Goal: Task Accomplishment & Management: Complete application form

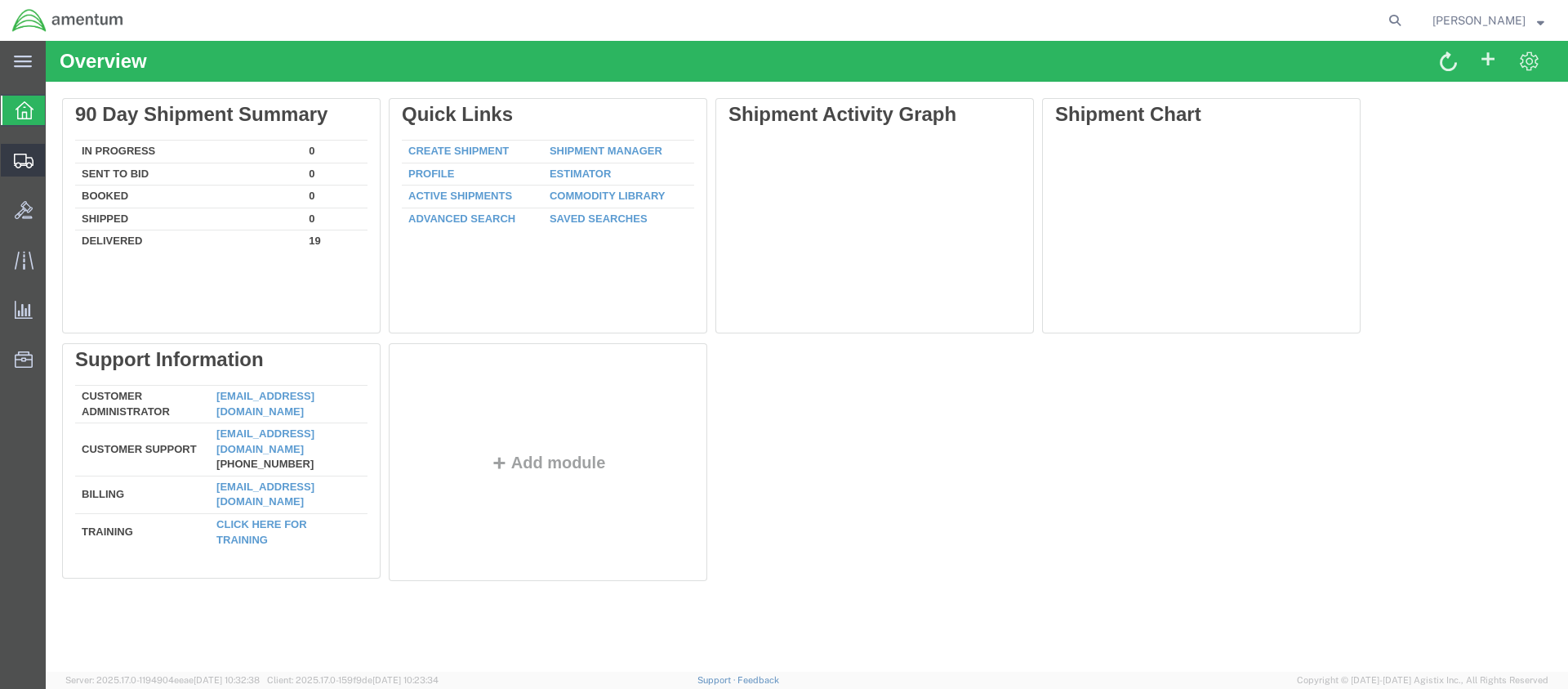
click at [0, 0] on span "Create Shipment" at bounding box center [0, 0] width 0 height 0
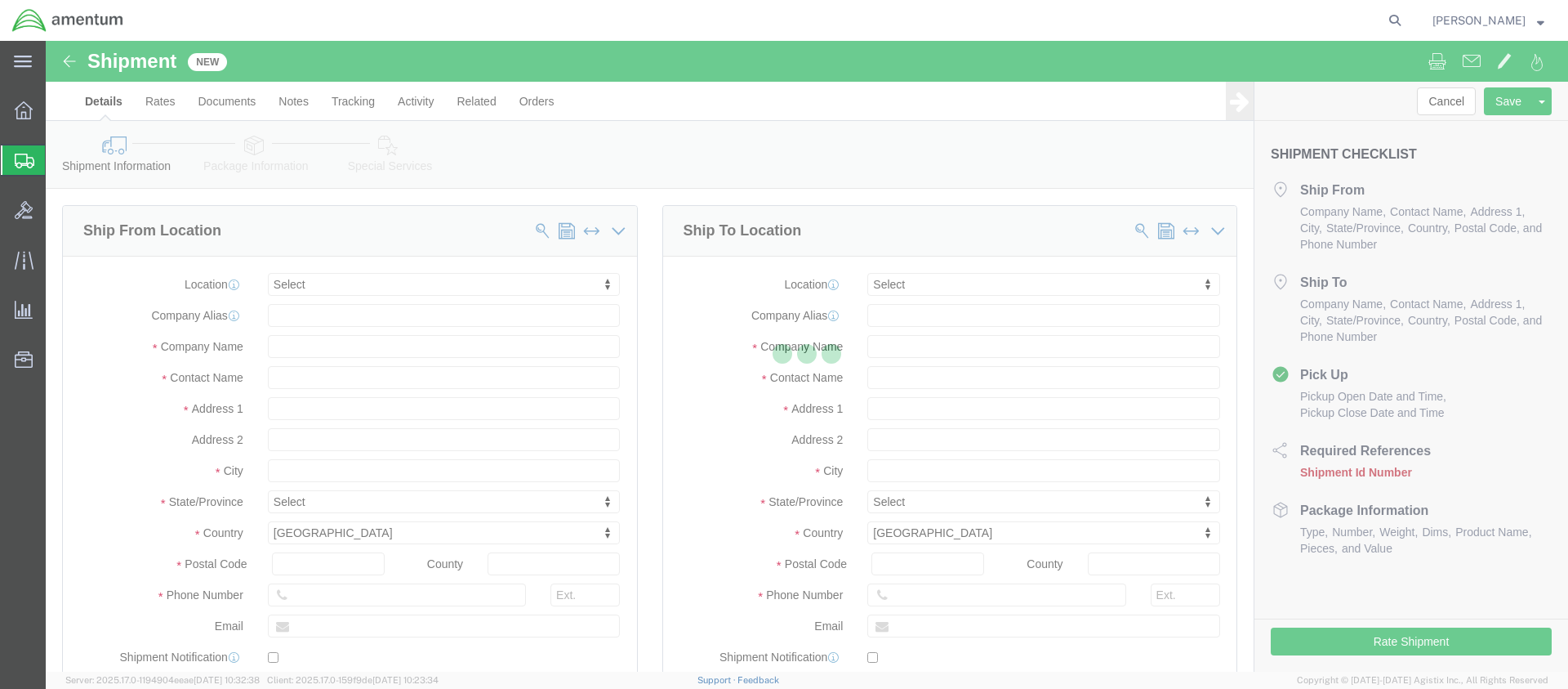
select select
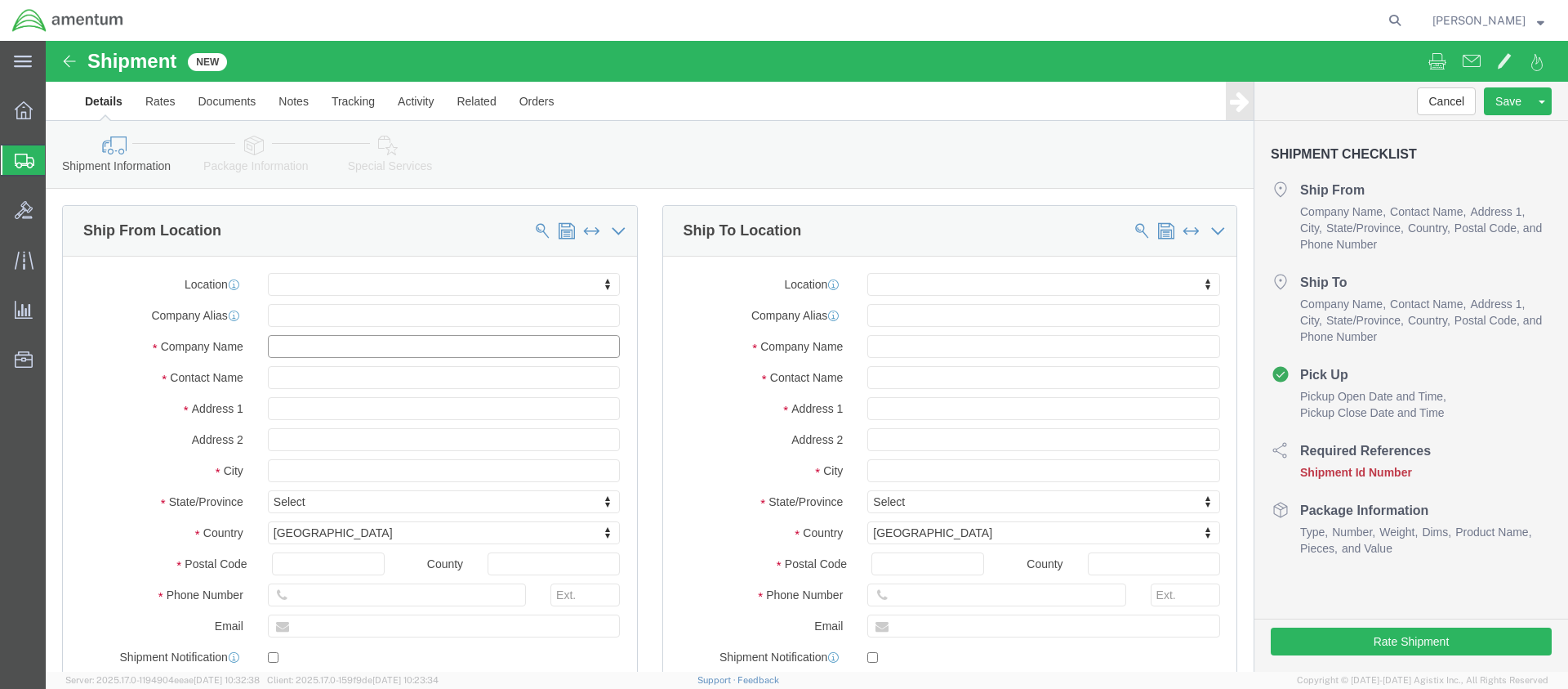
click input "text"
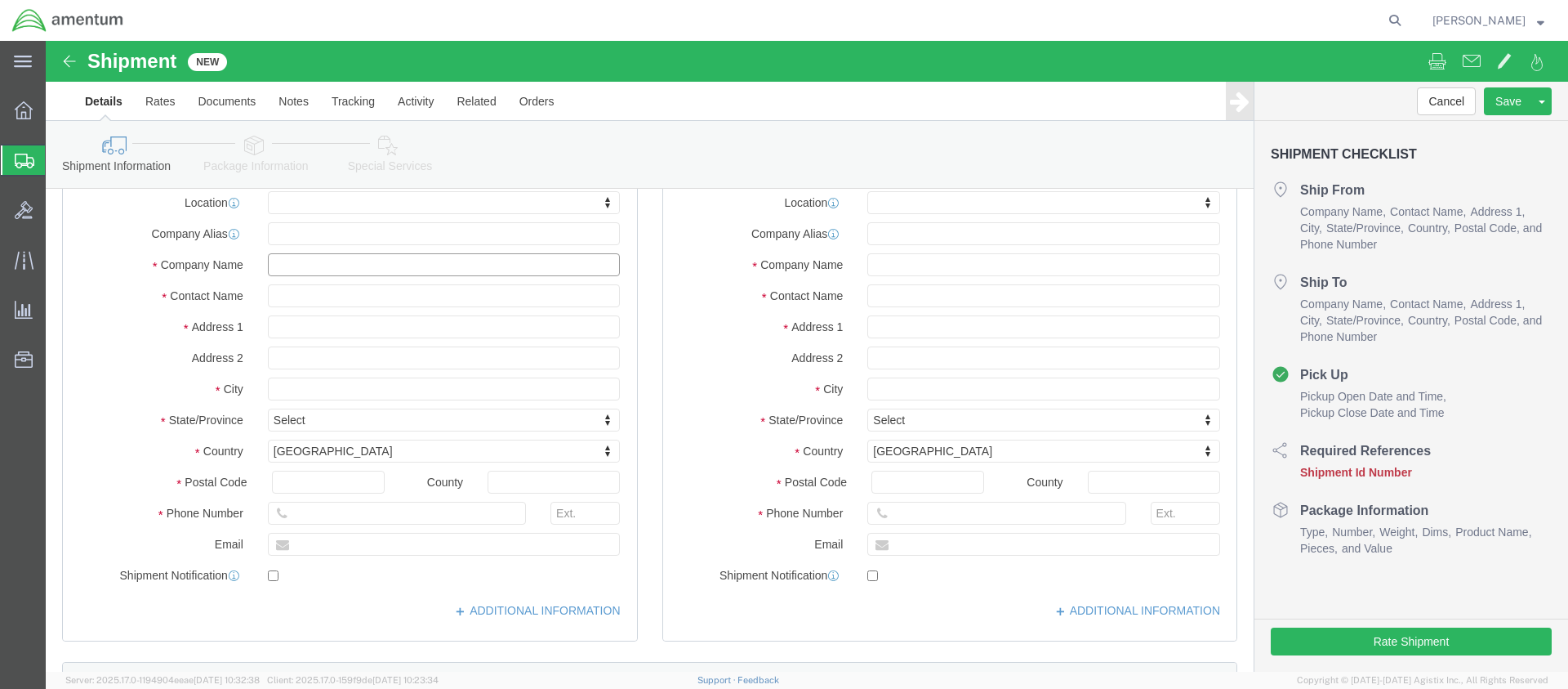
click input "text"
type input "[PERSON_NAME]"
click input "text"
type input "[PERSON_NAME]"
click input "text"
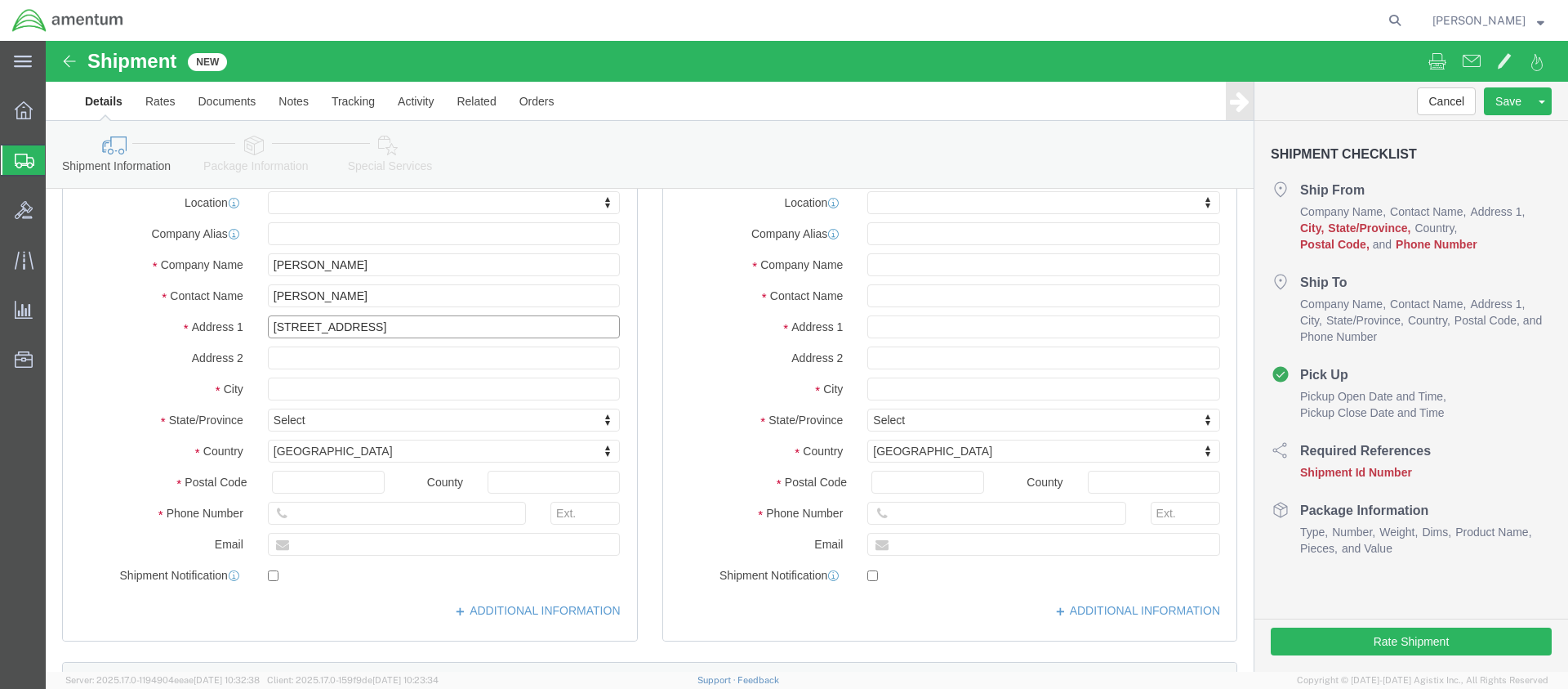
type input "[STREET_ADDRESS]"
click input "text"
type input "[PERSON_NAME]"
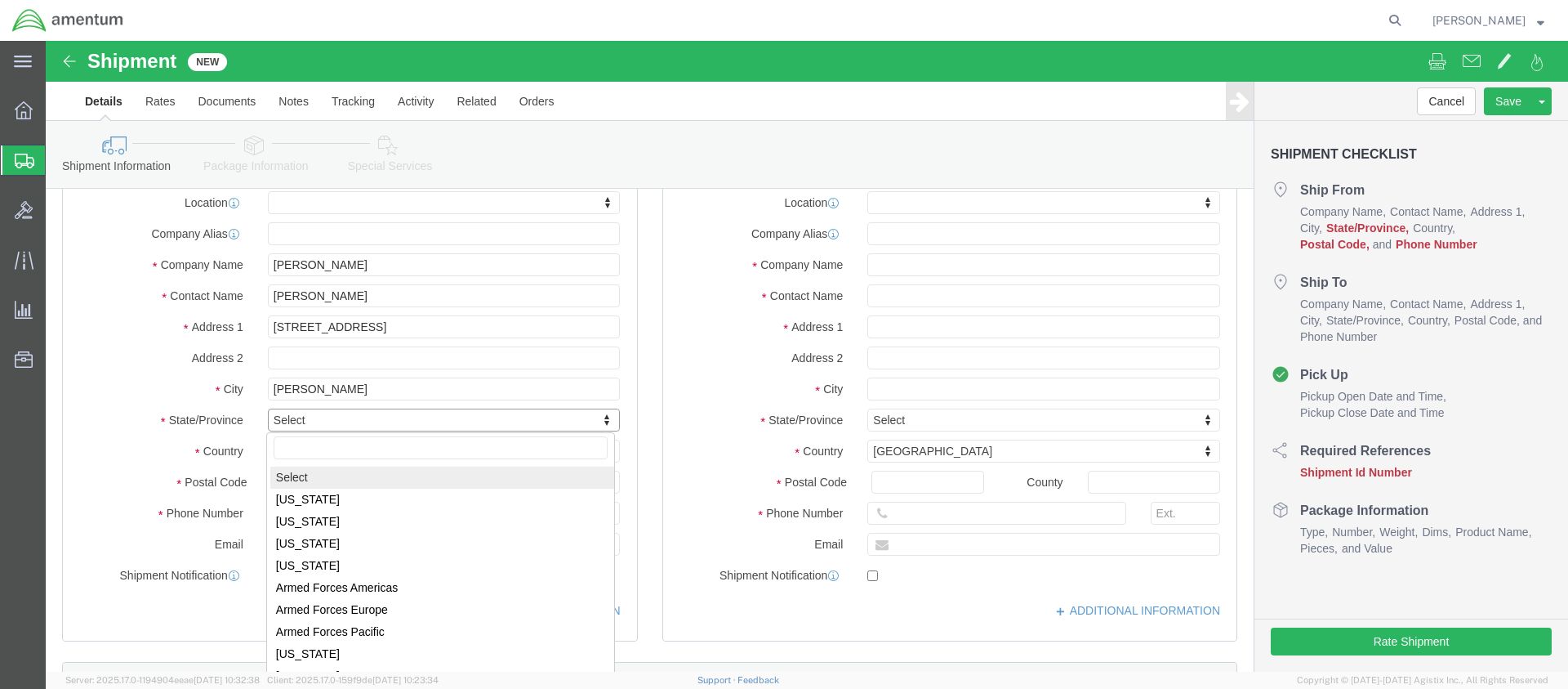
drag, startPoint x: 561, startPoint y: 379, endPoint x: 550, endPoint y: 379, distance: 11.0
click body "Shipment New Details Rates Documents Notes Tracking Activity Related Orders Can…"
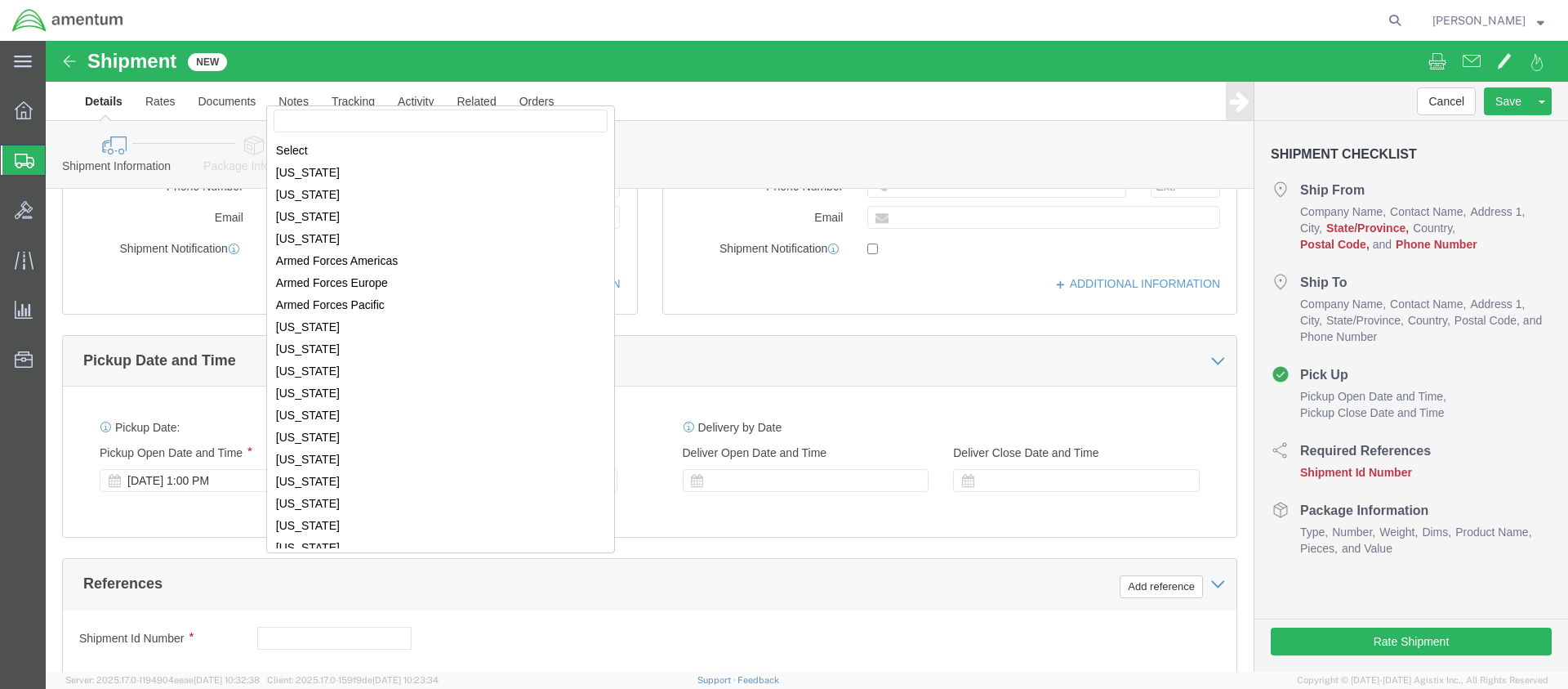
scroll to position [849, 0]
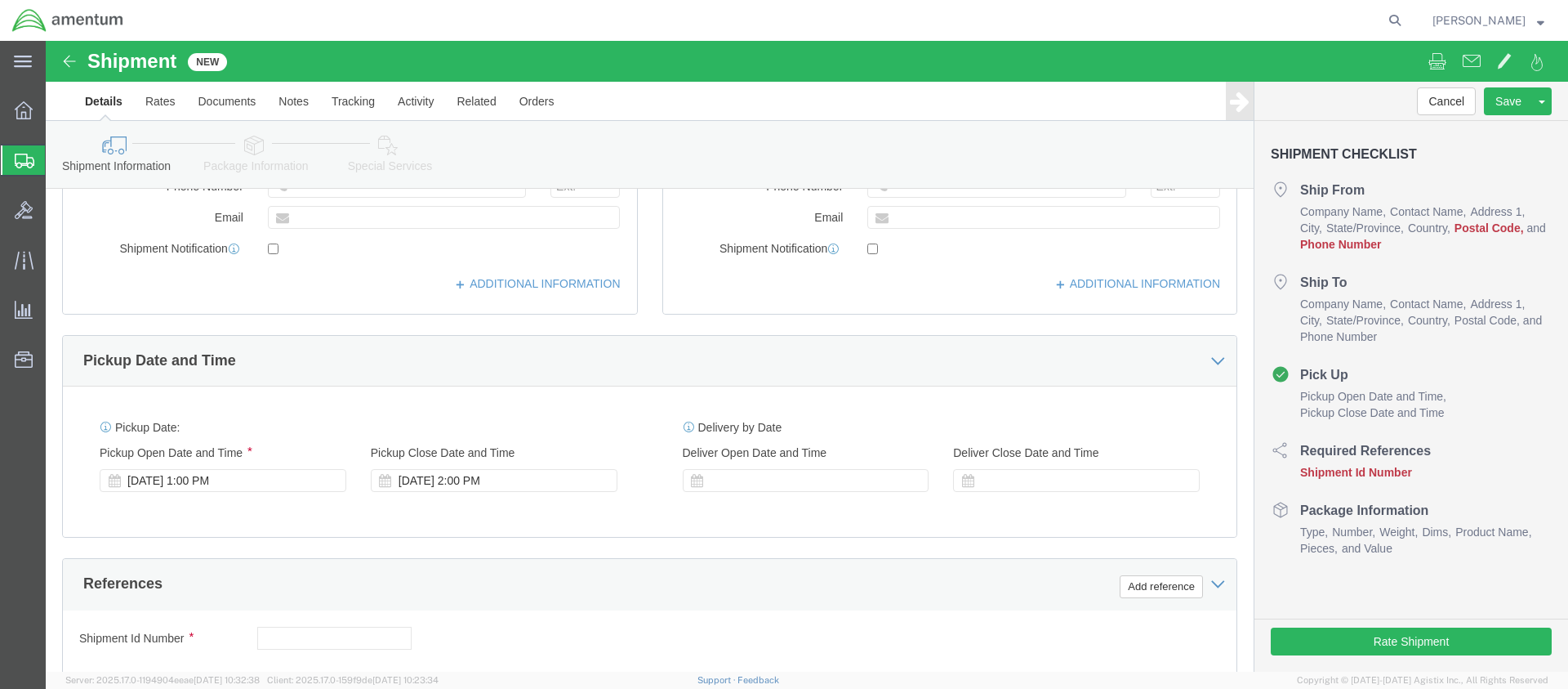
click input "text"
type input "82801"
click input "text"
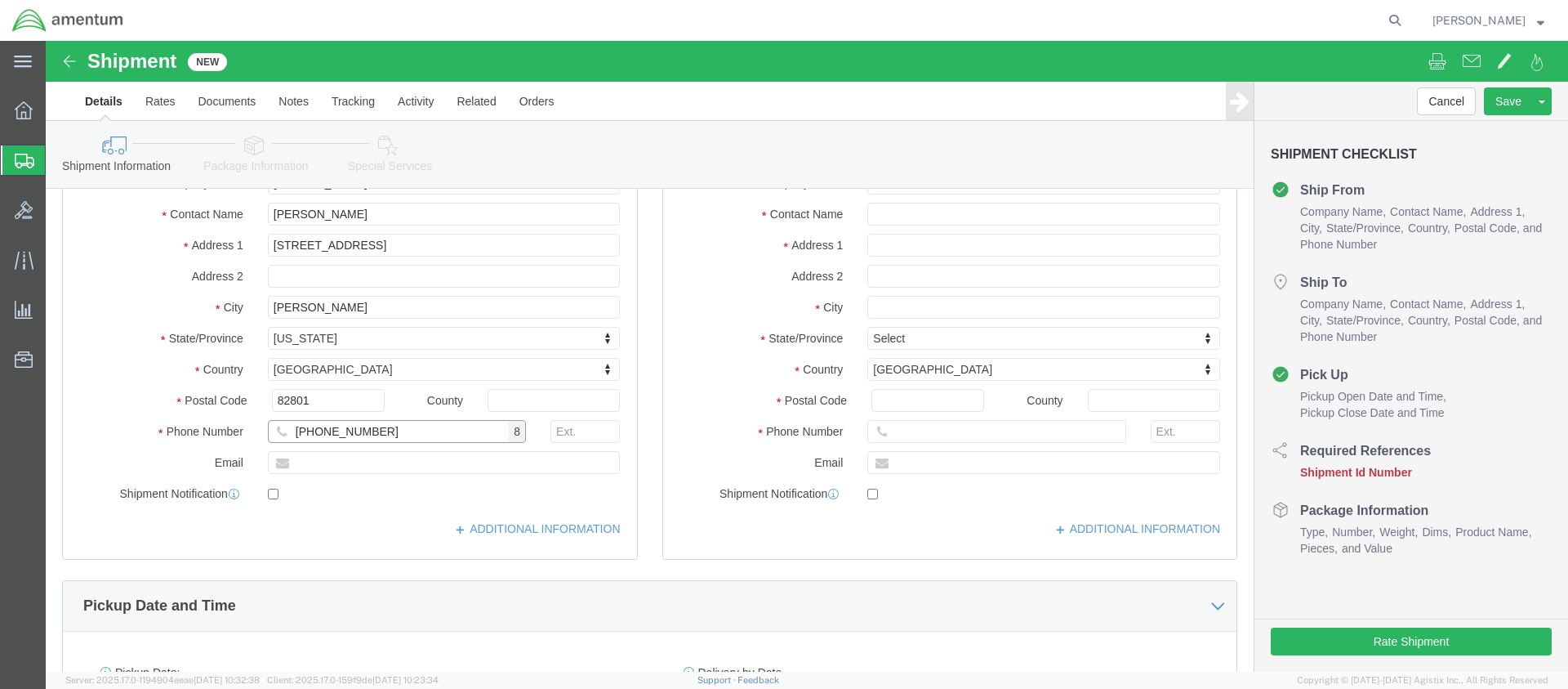
type input "[PHONE_NUMBER]"
click input "text"
click input "matt.[PERSON_NAME]"
type input "[PERSON_NAME][EMAIL_ADDRESS][PERSON_NAME][DOMAIN_NAME]"
click input "checkbox"
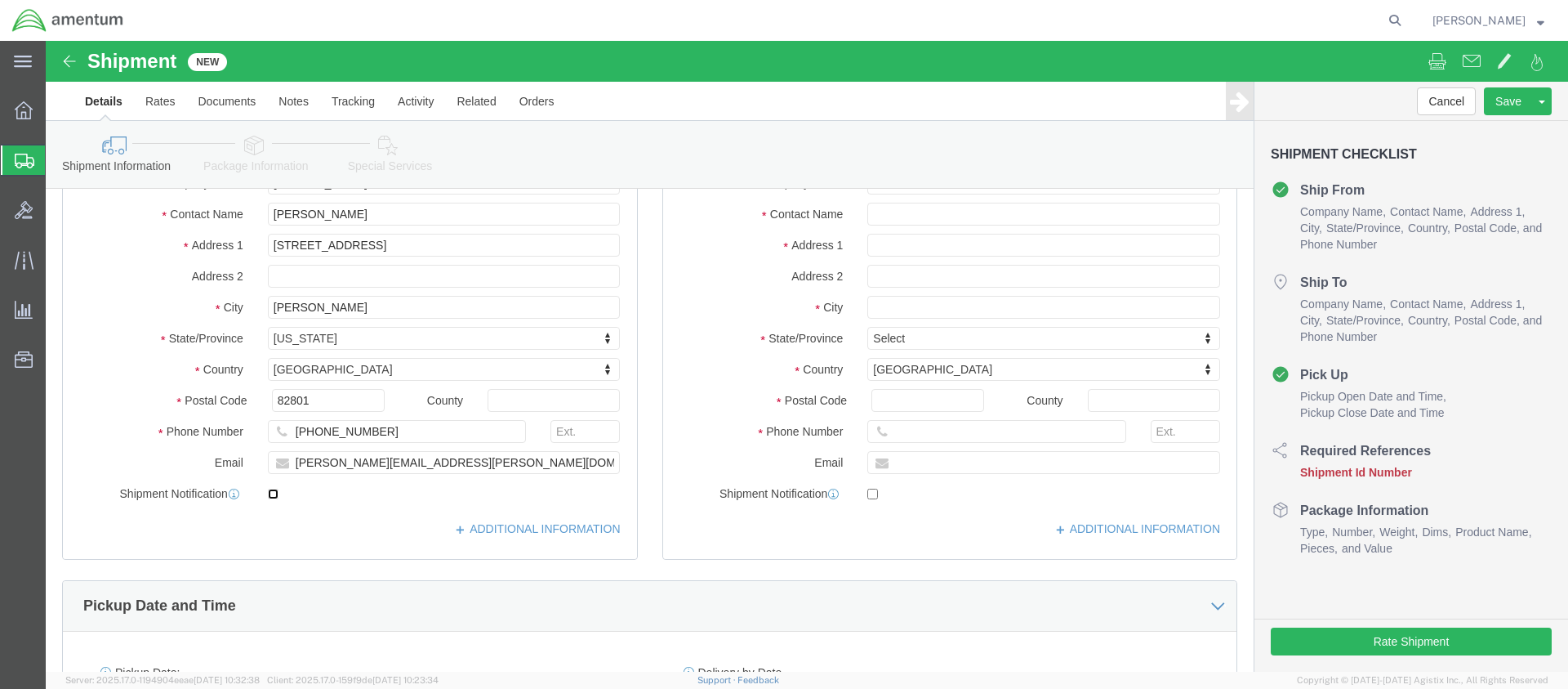
click input "checkbox"
checkbox input "true"
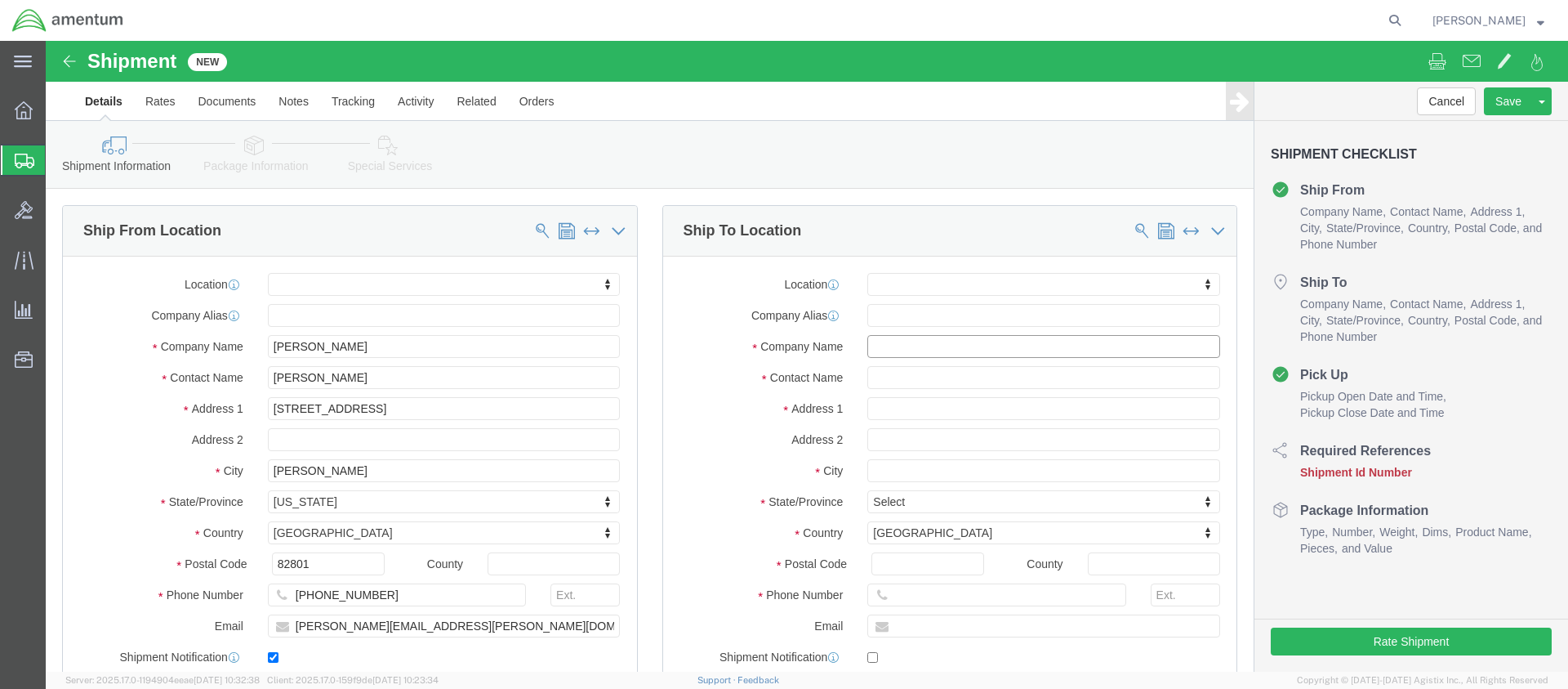
click input "text"
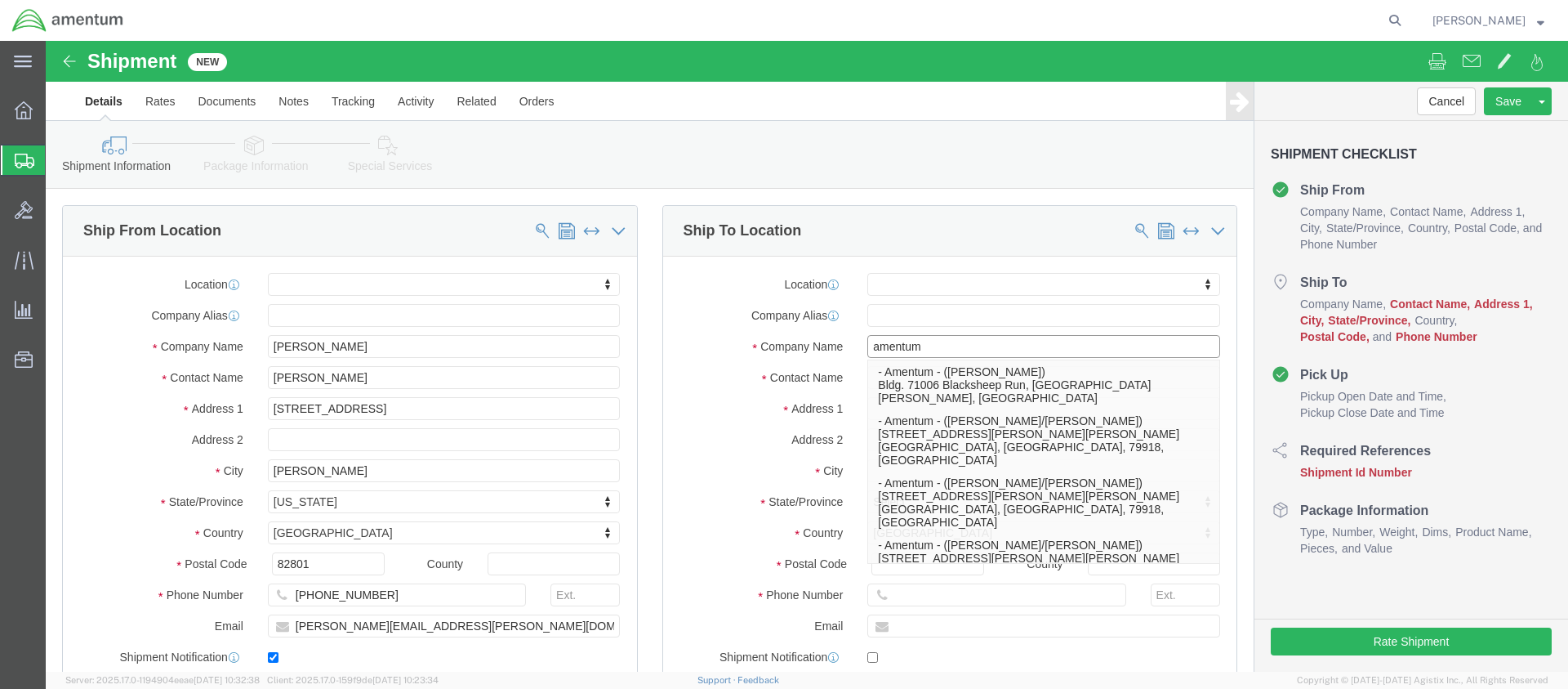
scroll to position [81, 0]
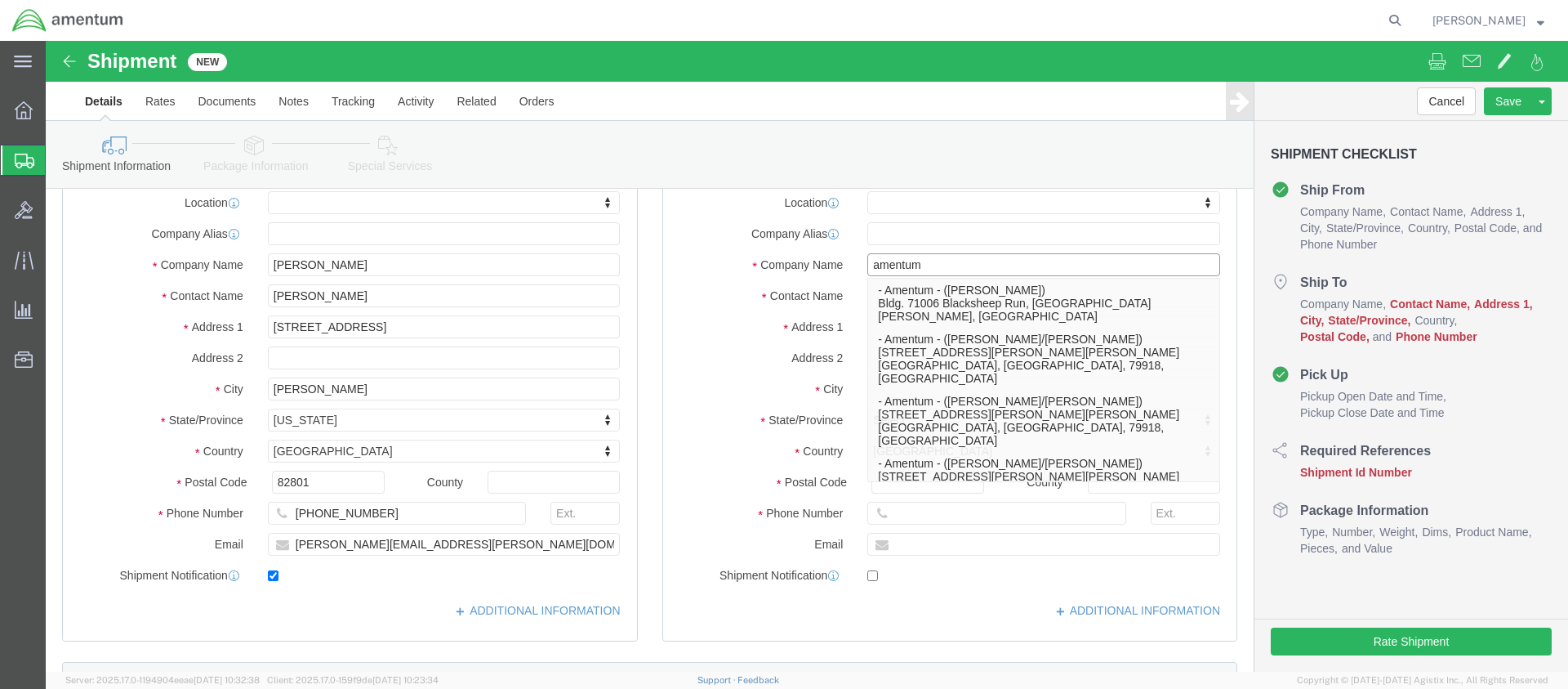
click input "amentum"
click input "Amentum"
type input "Amentum"
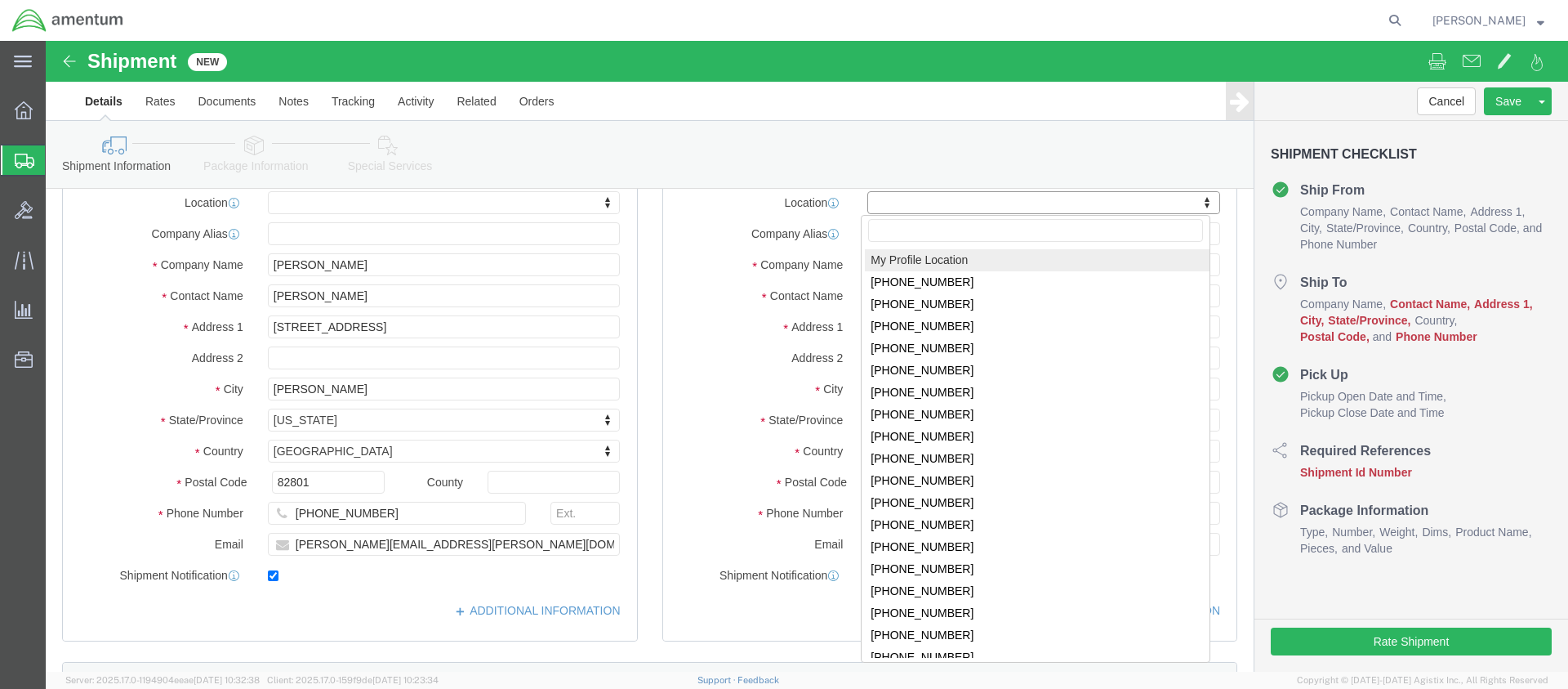
click body "Shipment New Details Rates Documents Notes Tracking Activity Related Orders Can…"
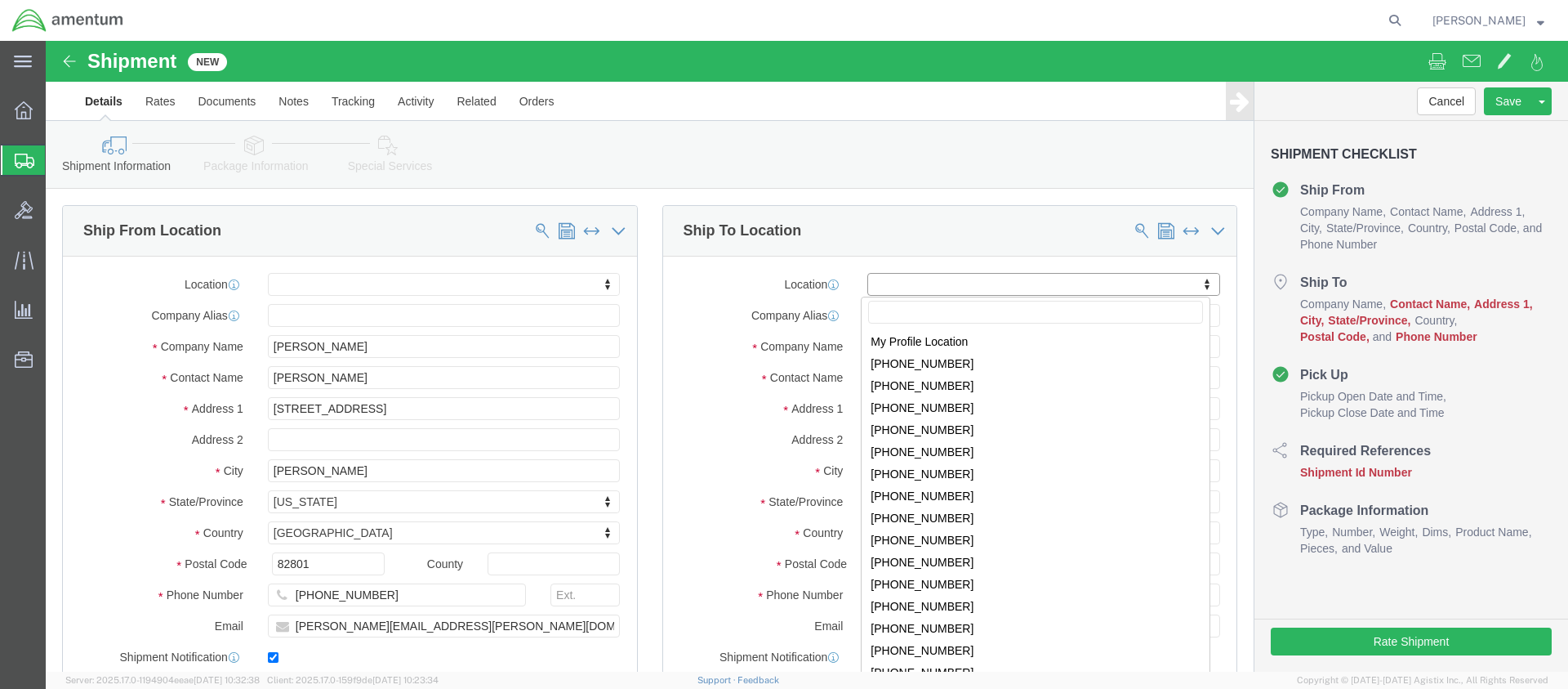
scroll to position [2836, 0]
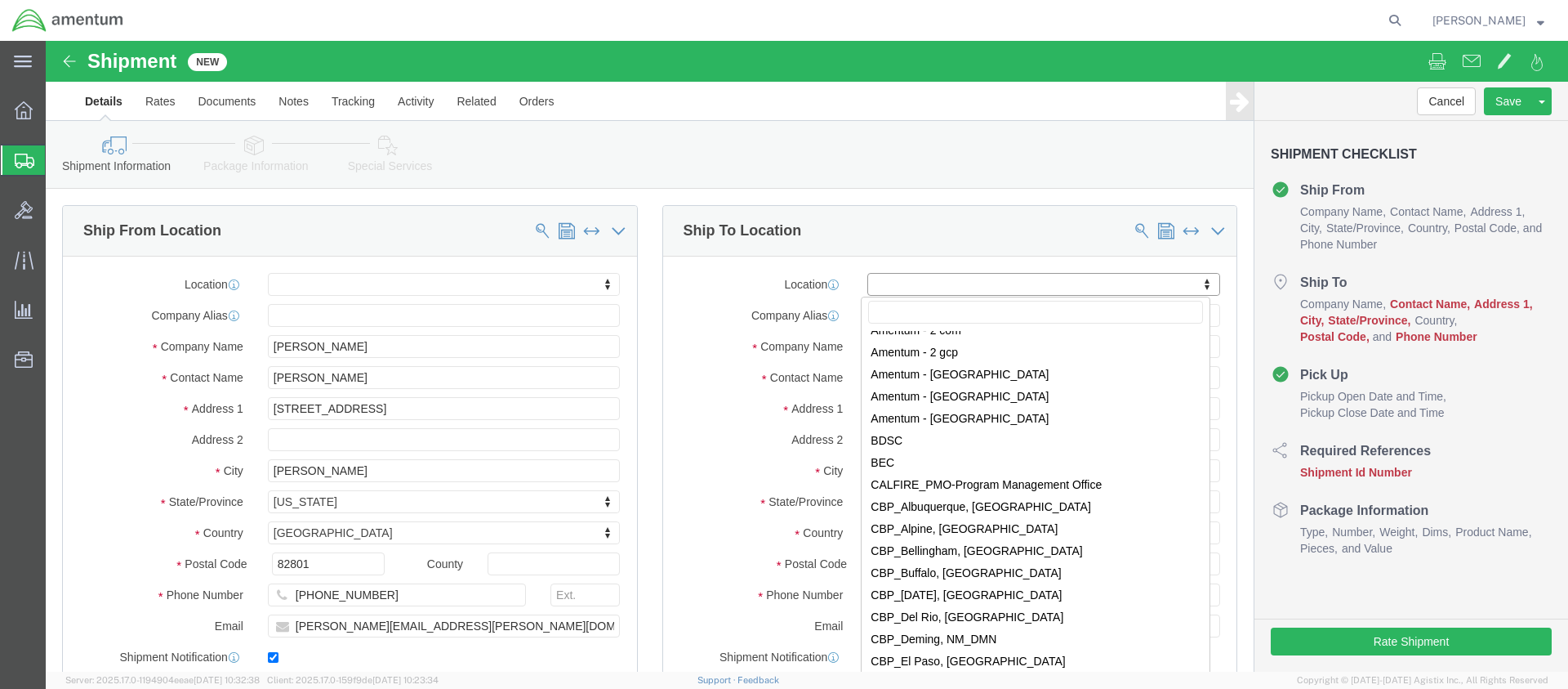
select select "59333"
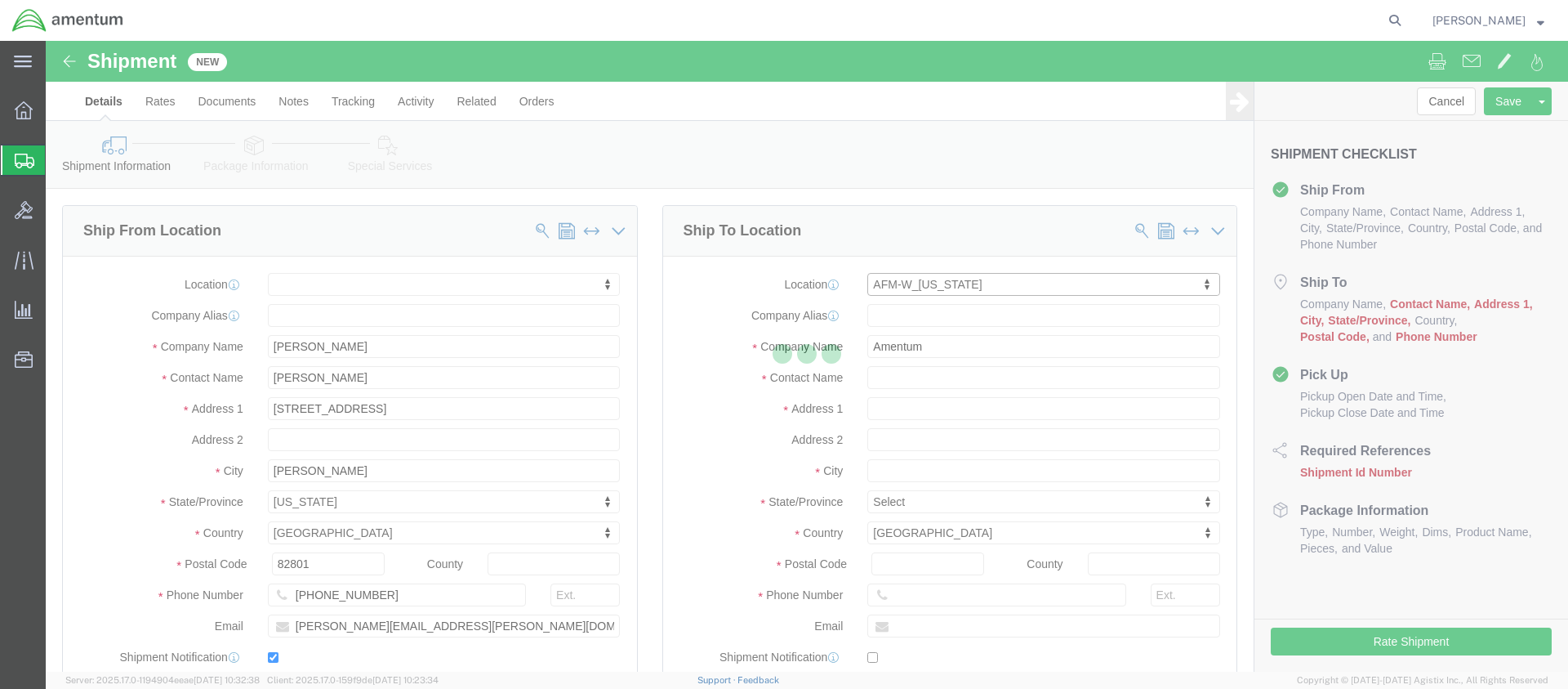
select select "AK"
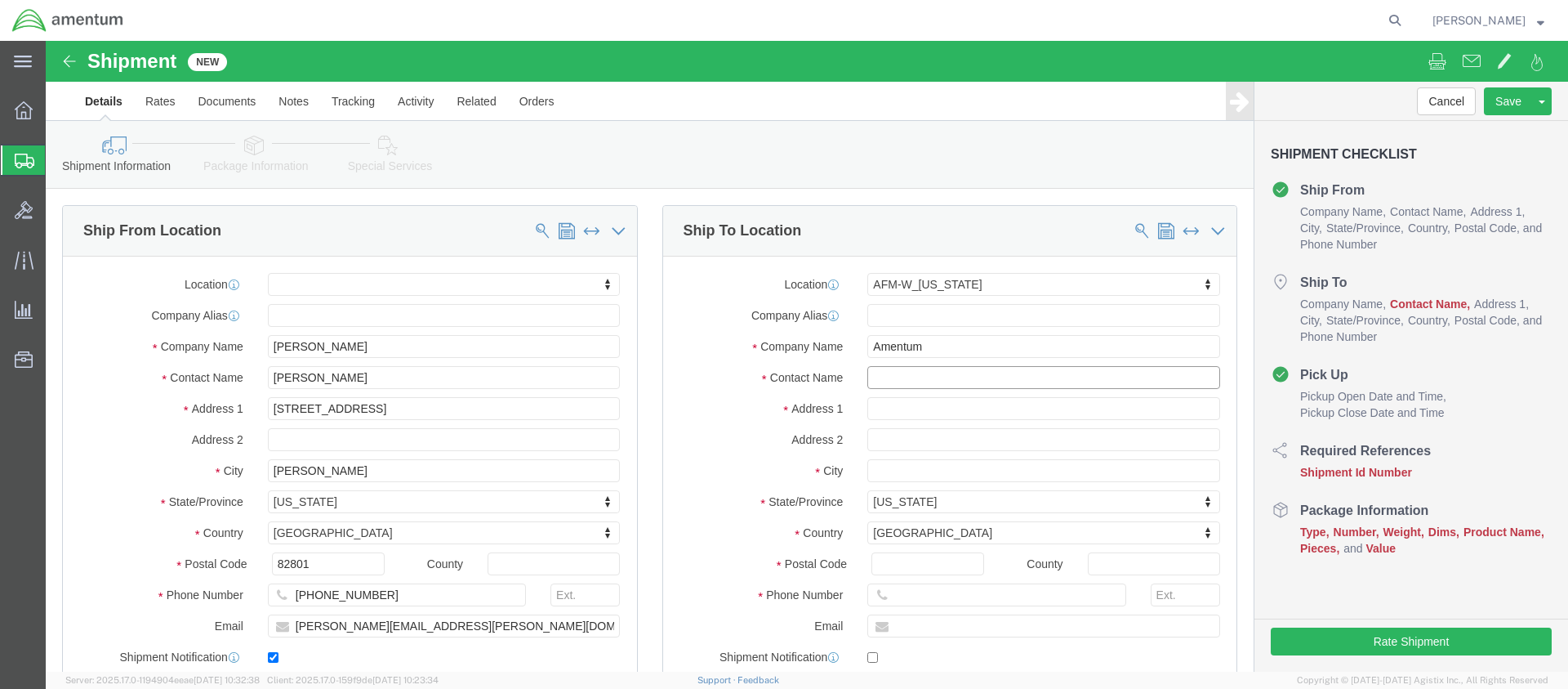
click input "text"
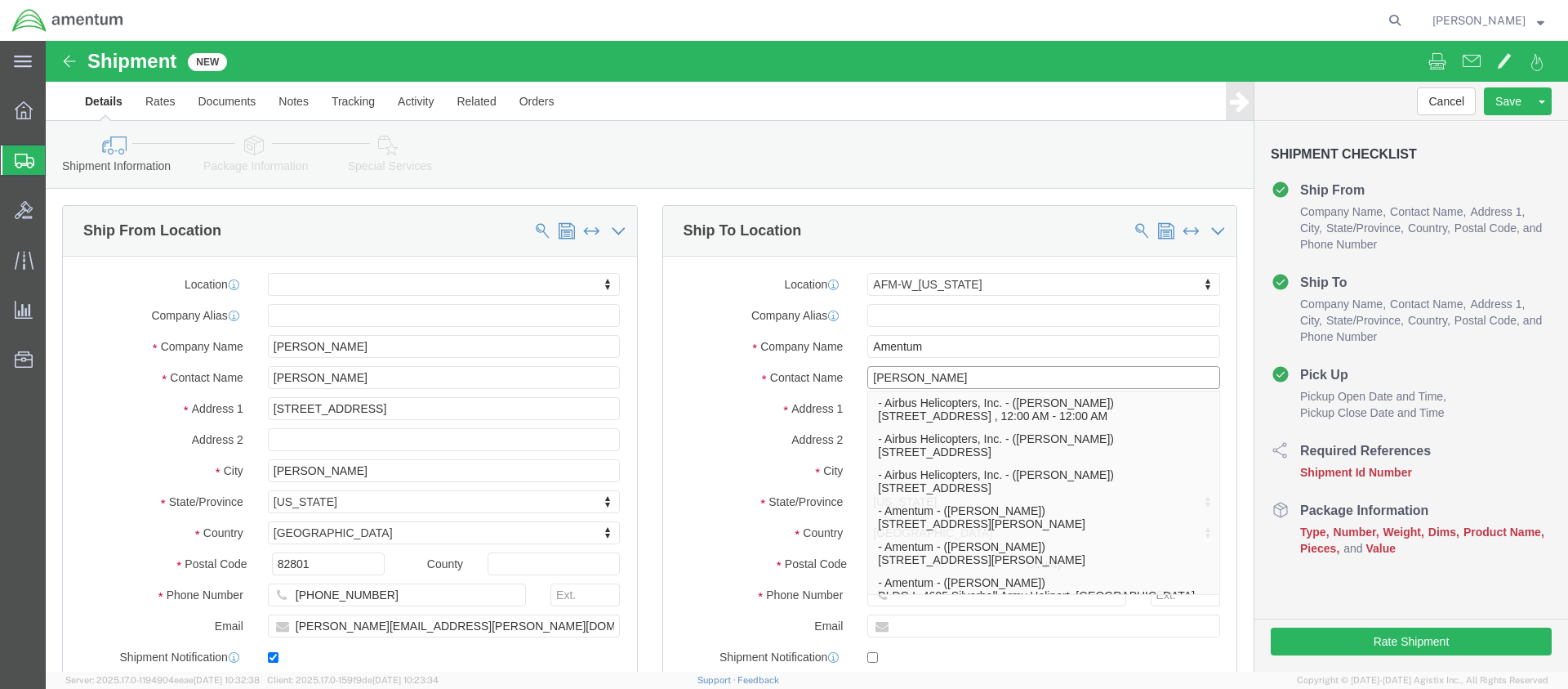
type input "[PERSON_NAME]"
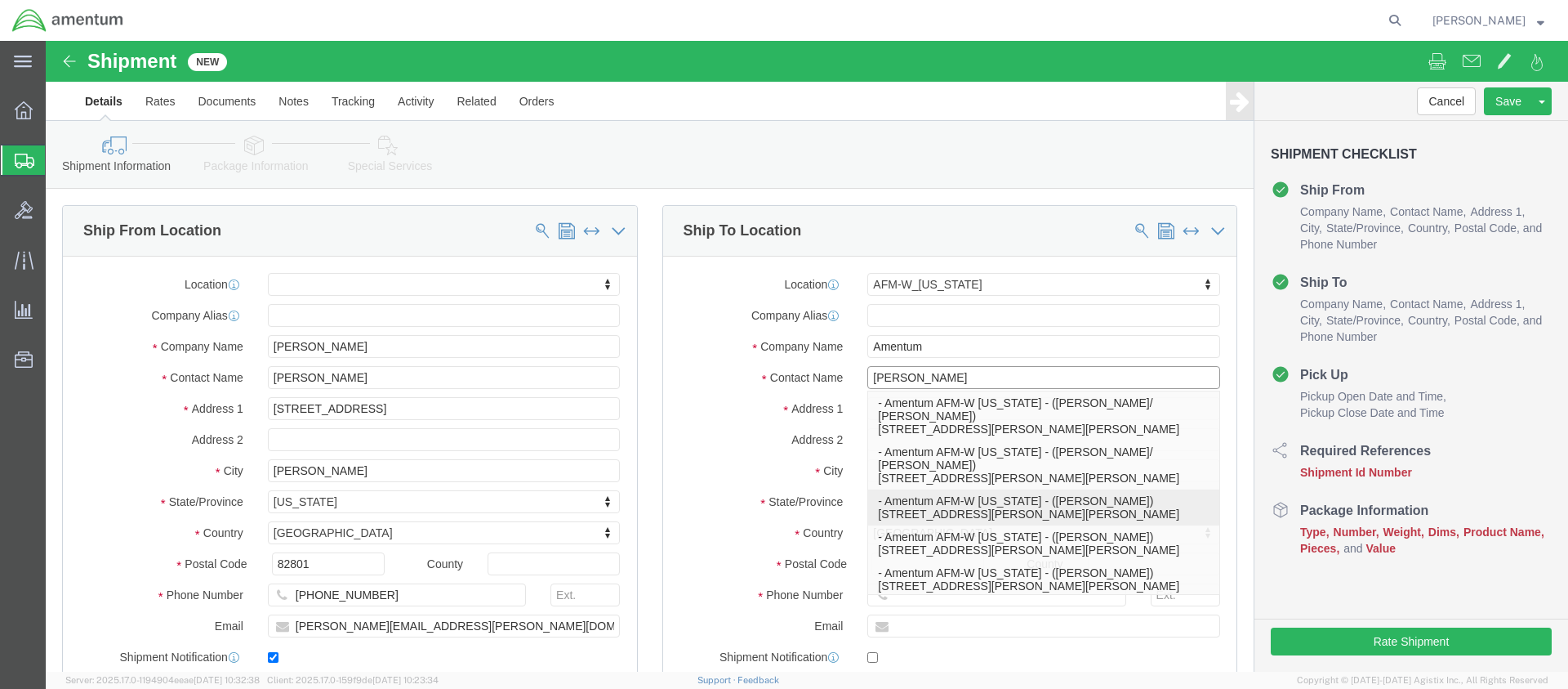
click p "- Amentum AFM-W [US_STATE] - ([PERSON_NAME]) [STREET_ADDRESS][PERSON_NAME][PERS…"
select select
select select "AK"
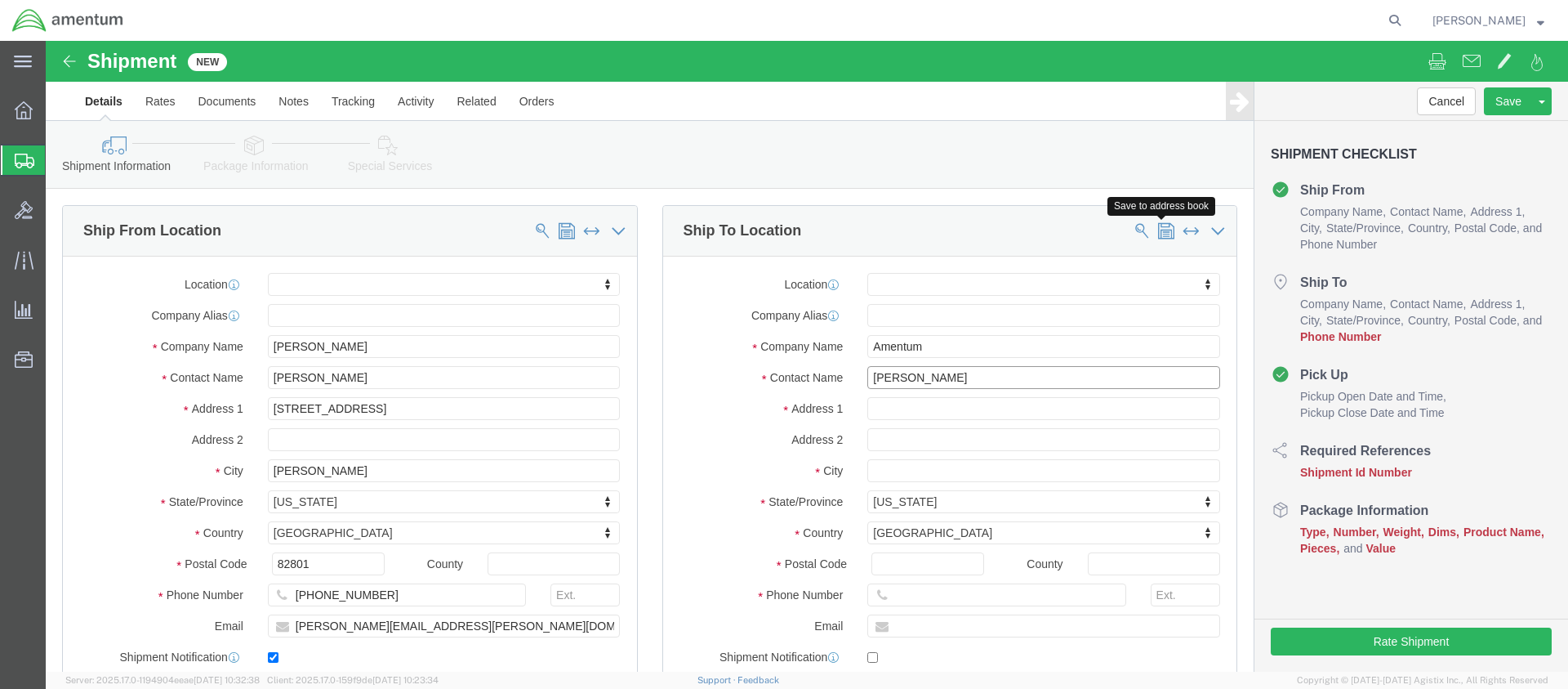
type input "[PERSON_NAME]"
click span
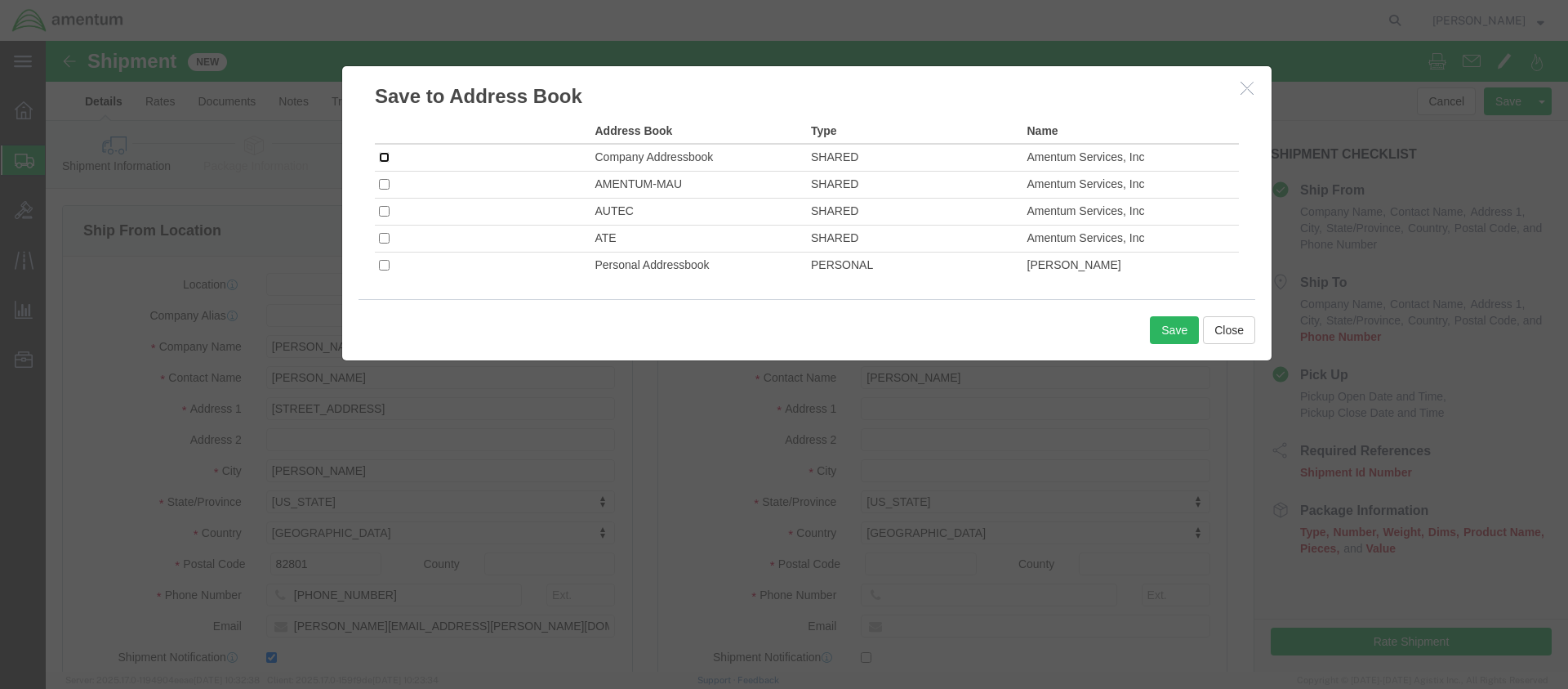
click input "checkbox"
checkbox input "true"
click button "Save"
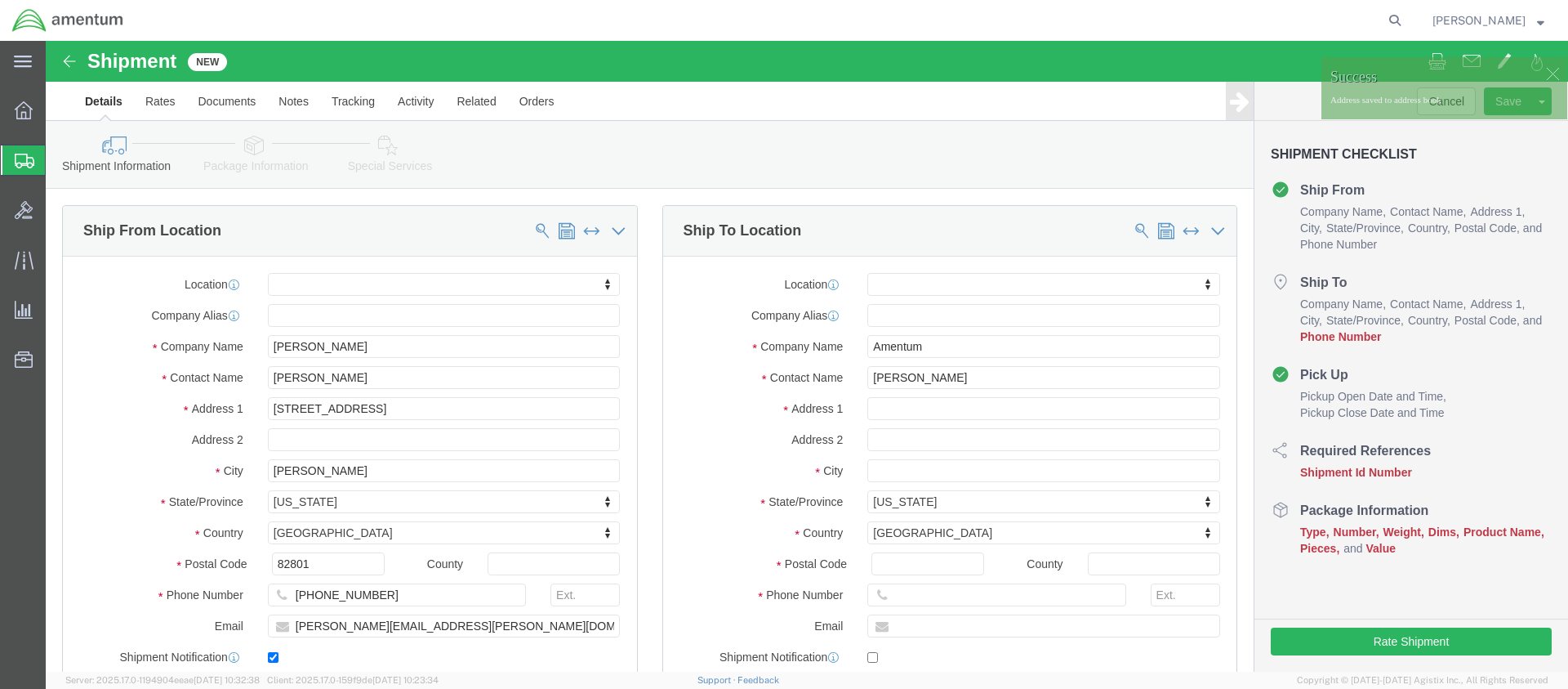
scroll to position [245, 0]
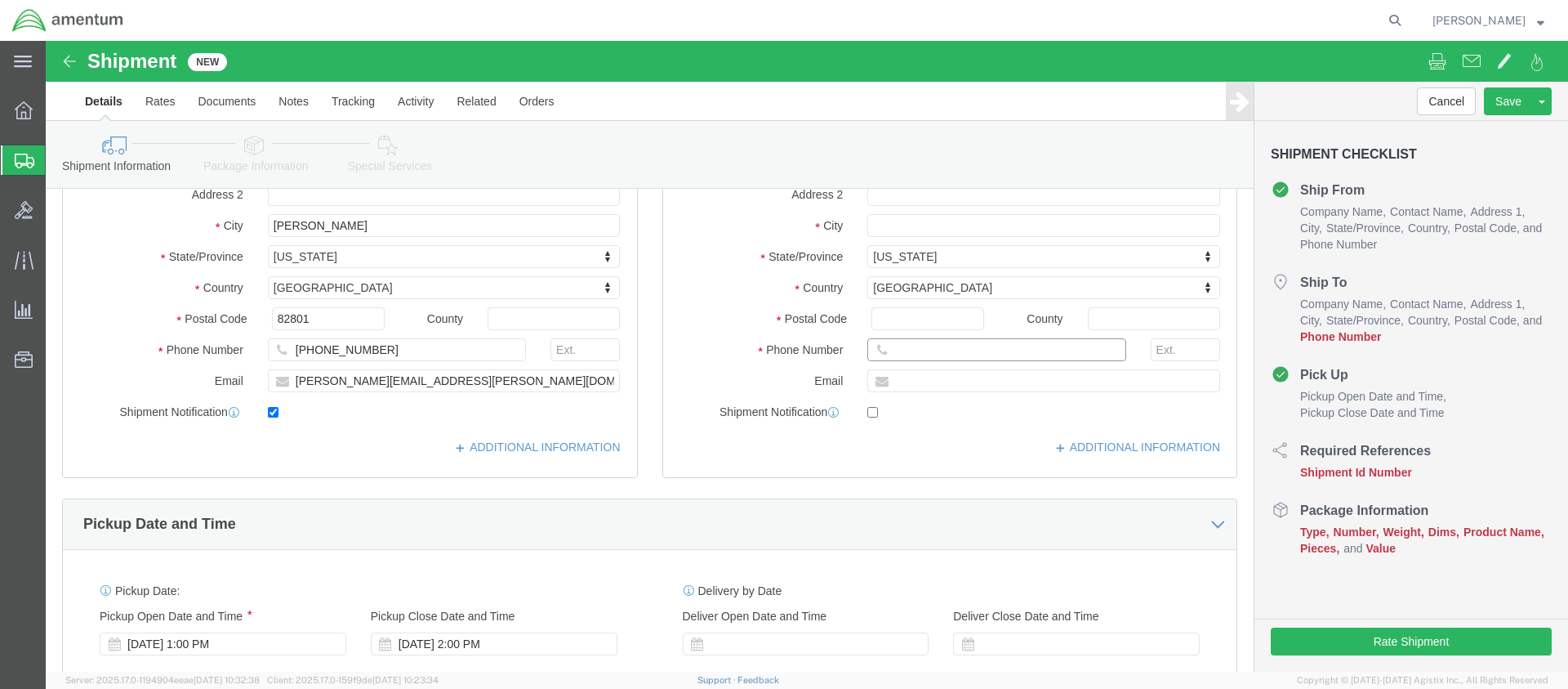
click input "text"
type input "[PHONE_NUMBER]"
click input "text"
type input "[PERSON_NAME][EMAIL_ADDRESS][DOMAIN_NAME]"
click span
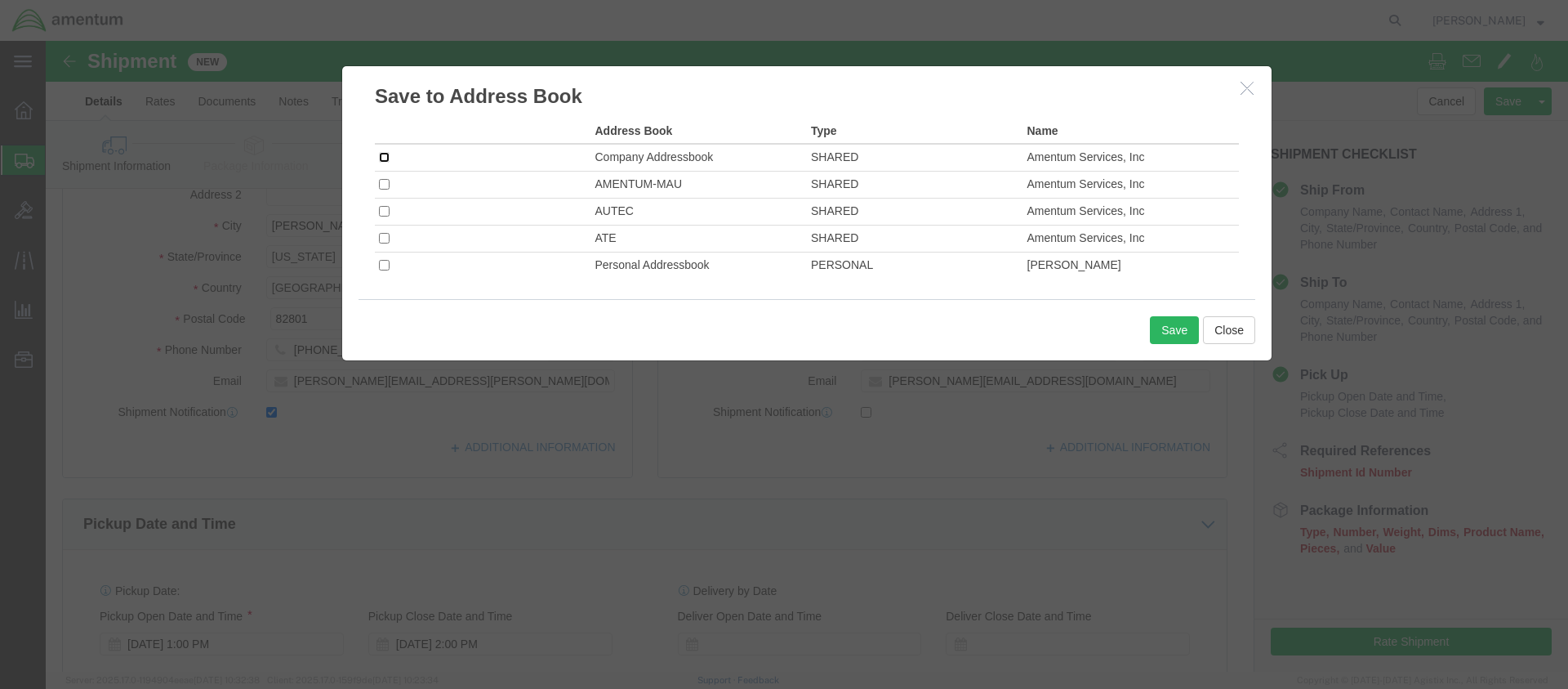
click input "checkbox"
checkbox input "true"
click button "Save"
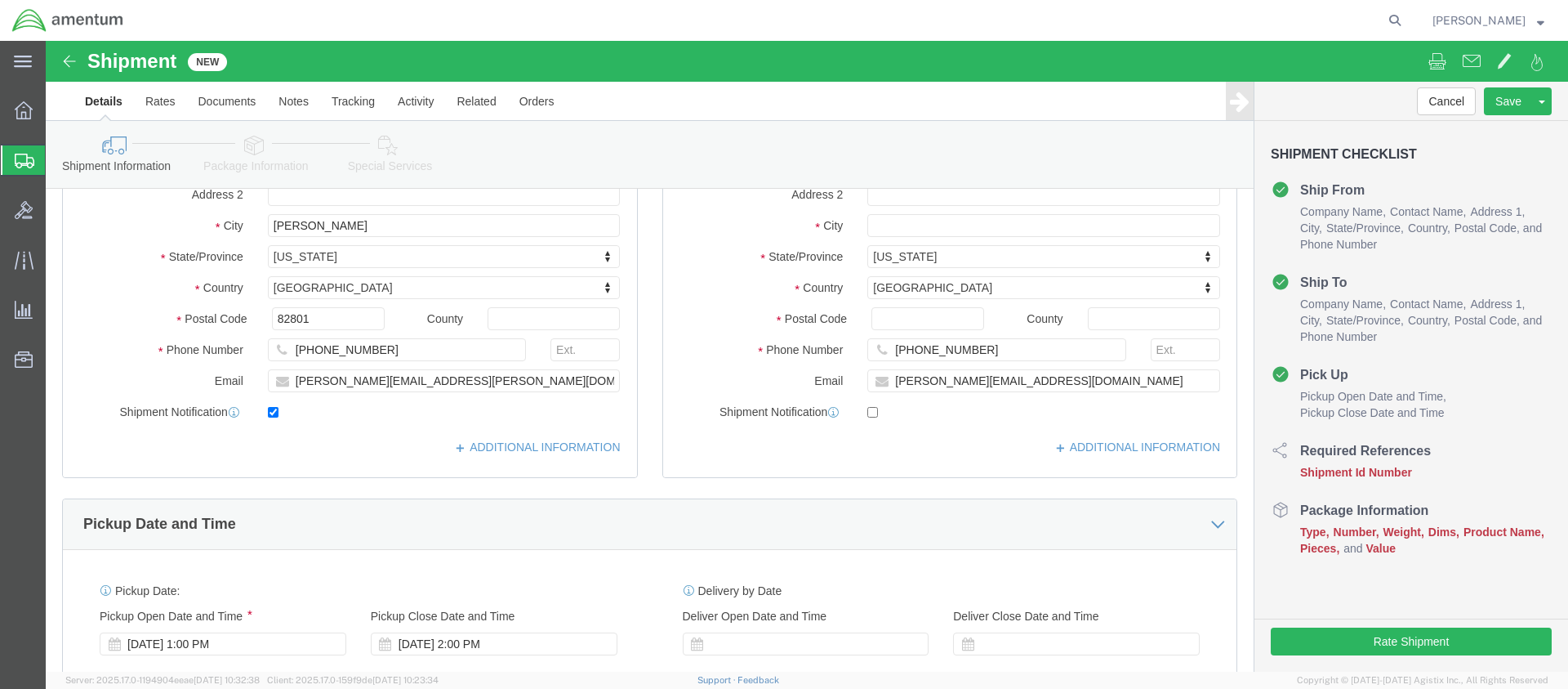
scroll to position [0, 0]
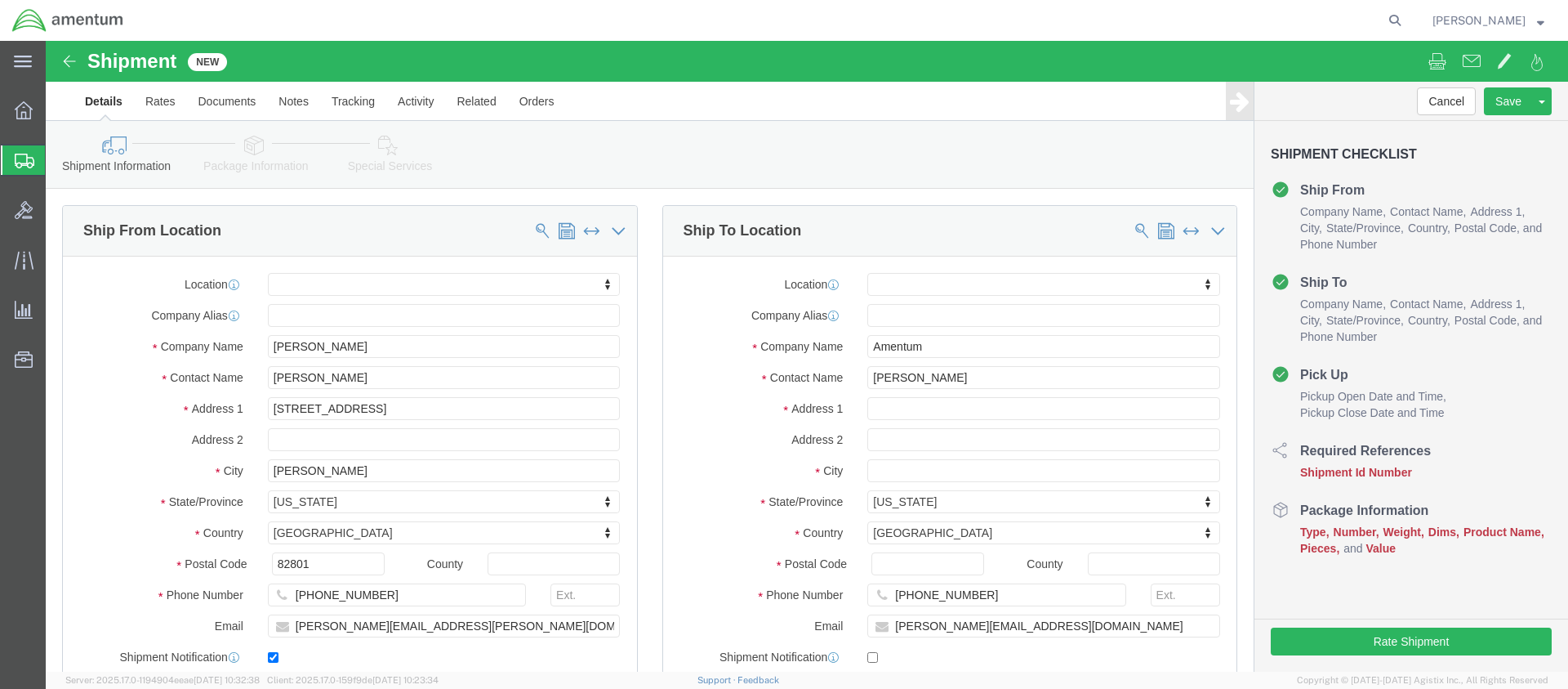
click input "text"
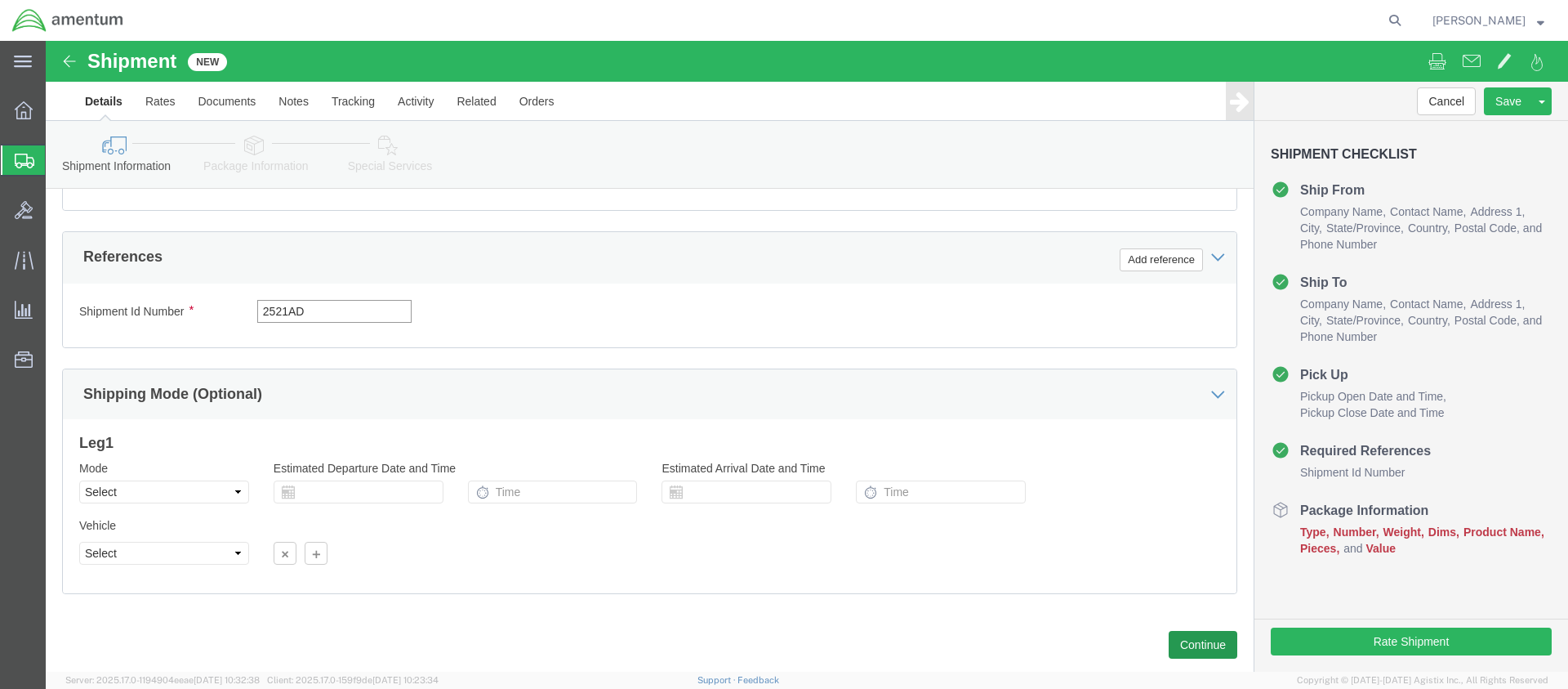
type input "2521AD"
click button "Continue"
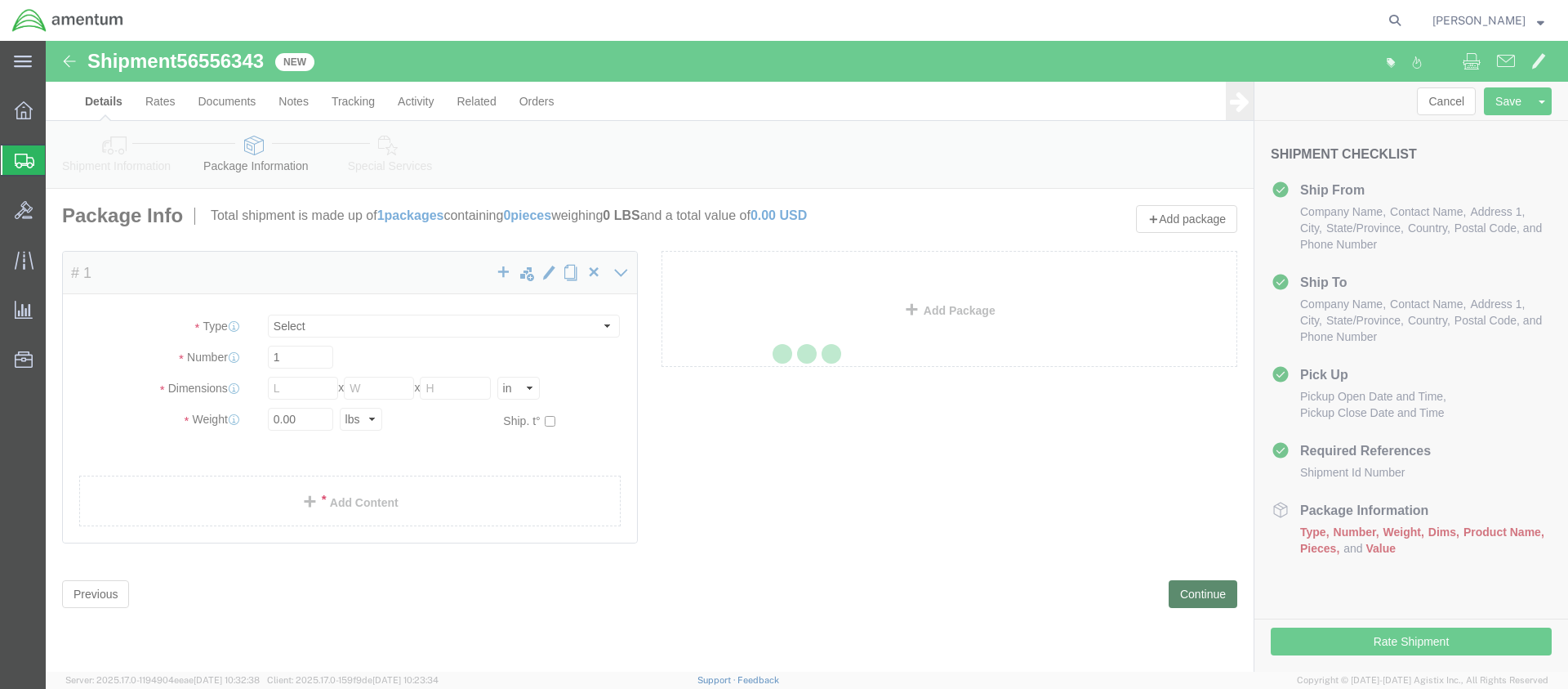
select select "CBOX"
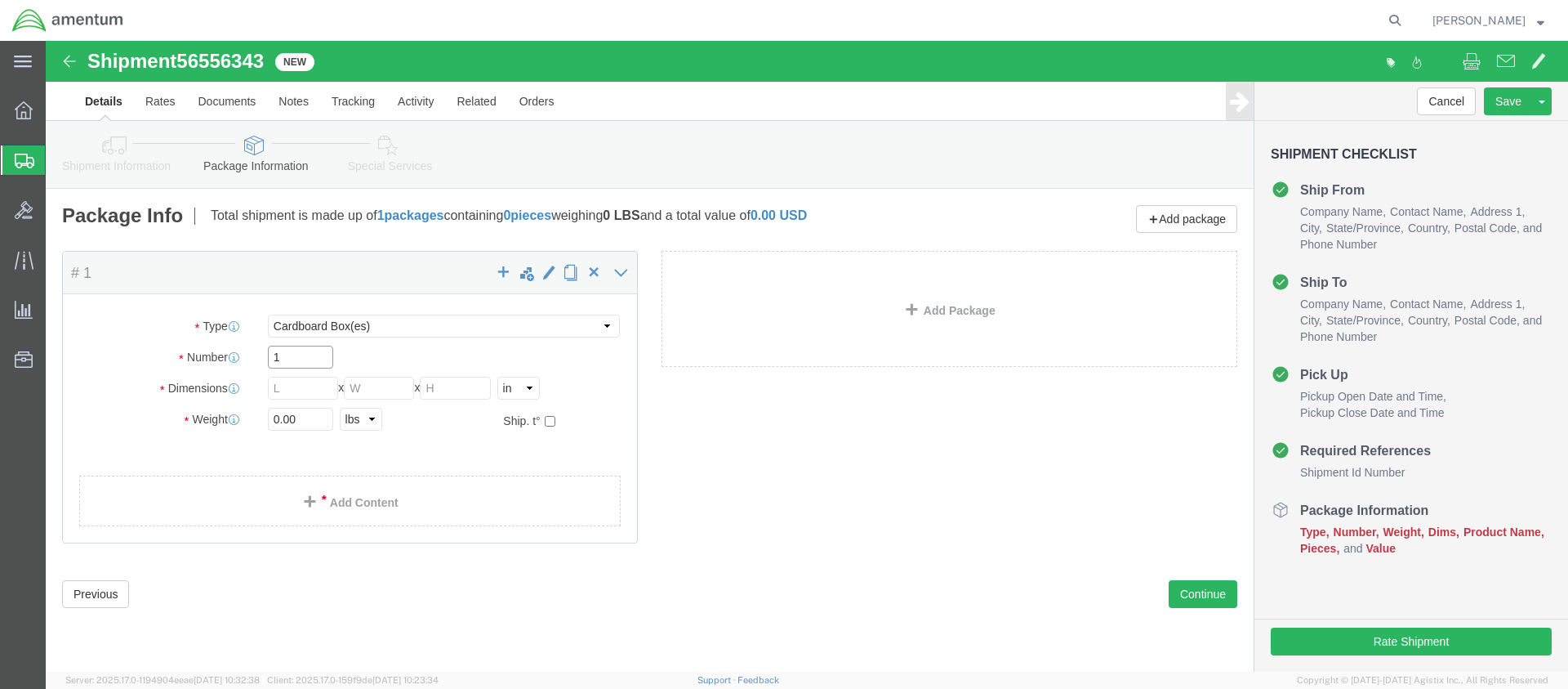
click input "1"
drag, startPoint x: 266, startPoint y: 318, endPoint x: 213, endPoint y: 319, distance: 53.0
click div "1"
type input "2"
click input "text"
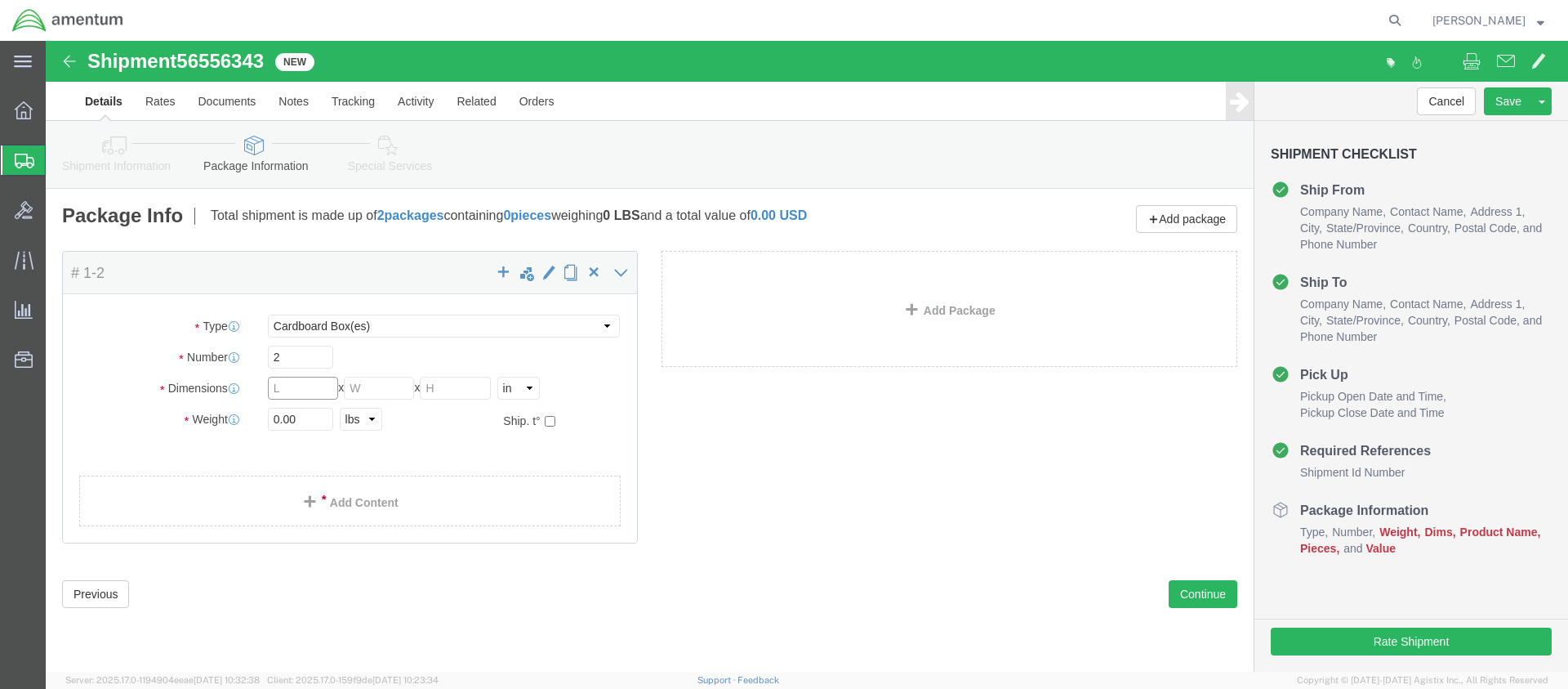
click input "text"
type input "71"
click input "text"
type input "11"
click input "text"
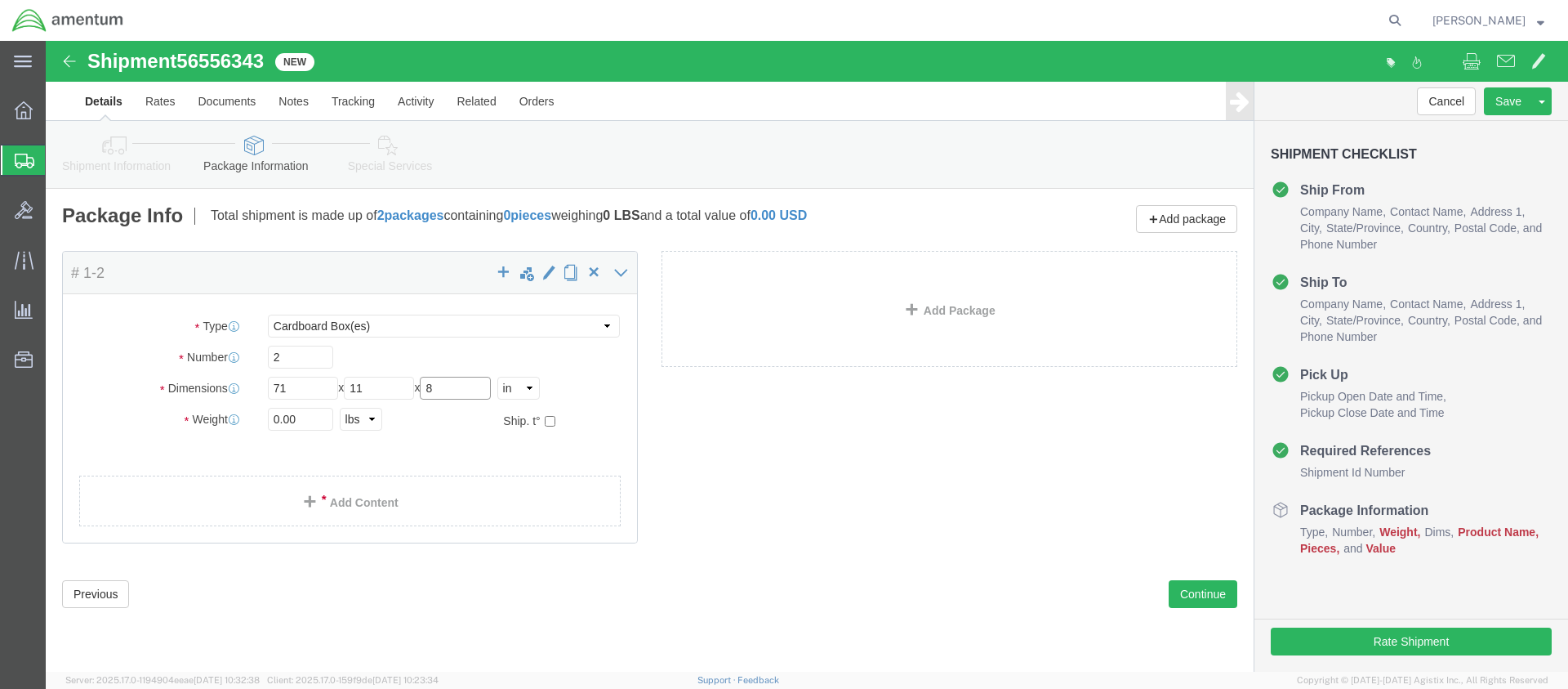
type input "8"
click input "0.00"
type input "0"
type input "85"
click button "Continue"
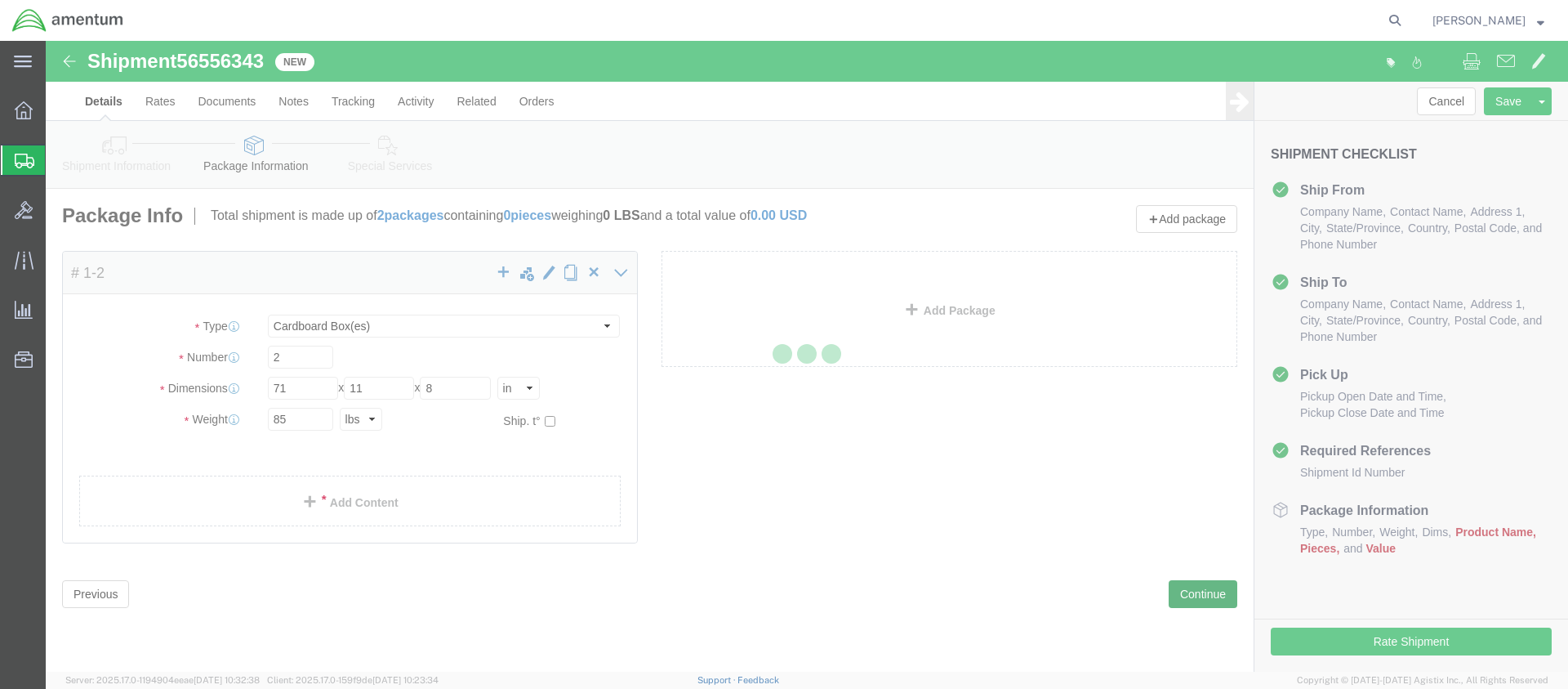
select select
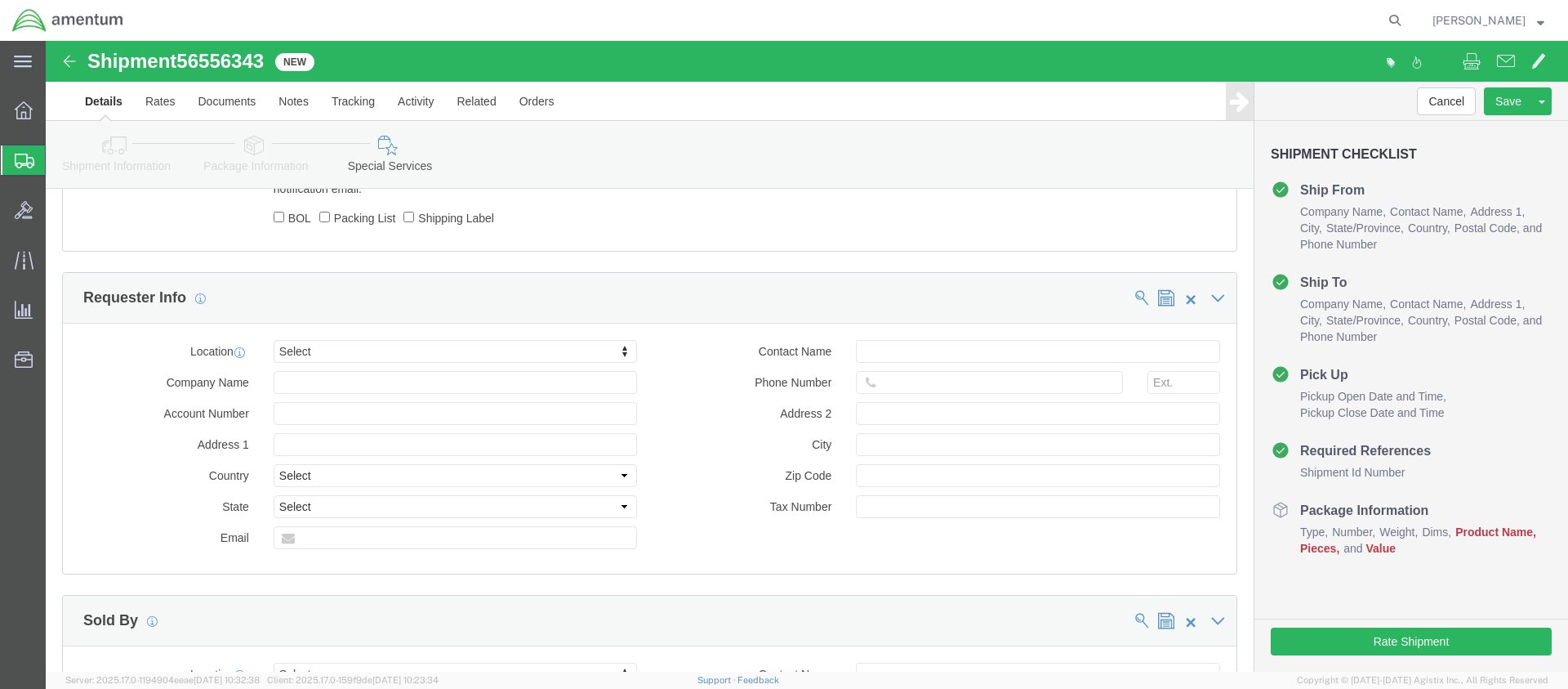
scroll to position [242, 0]
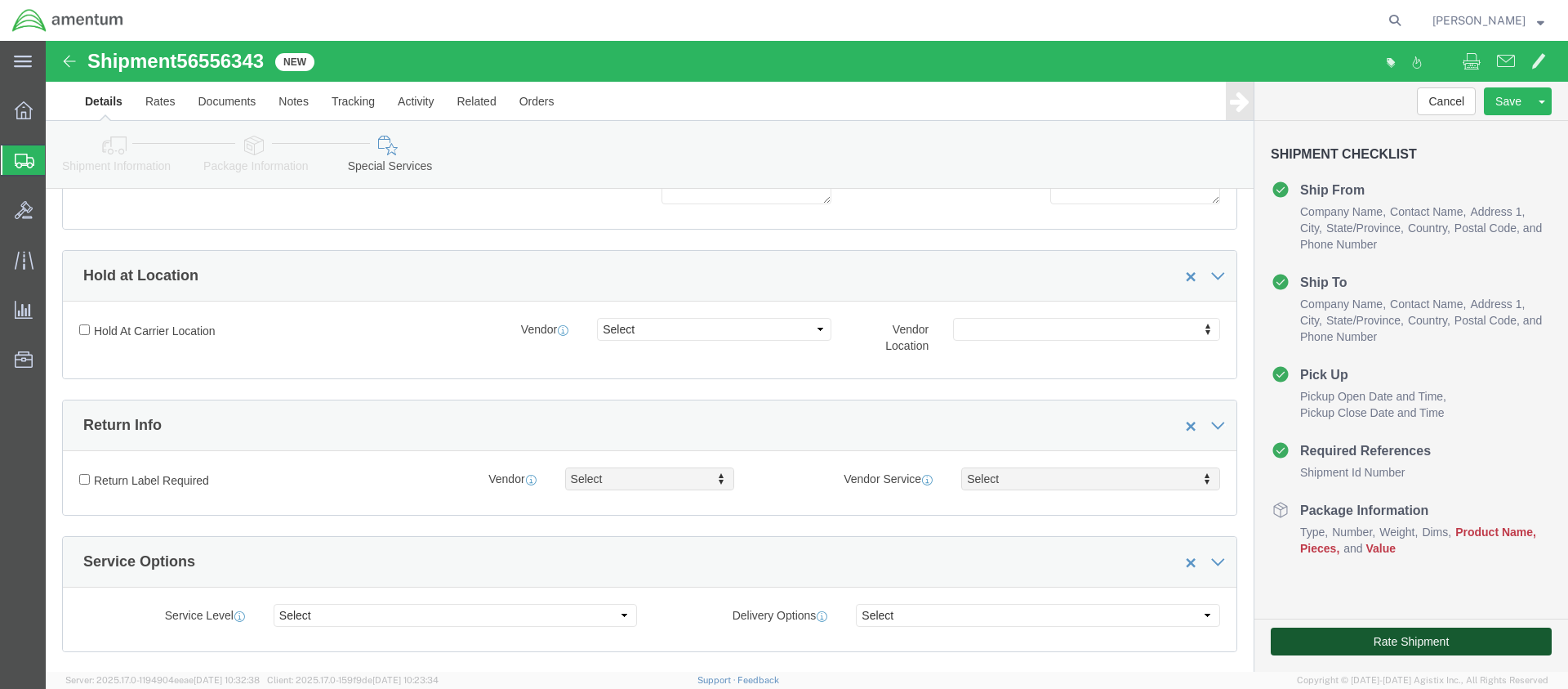
click button "Rate Shipment"
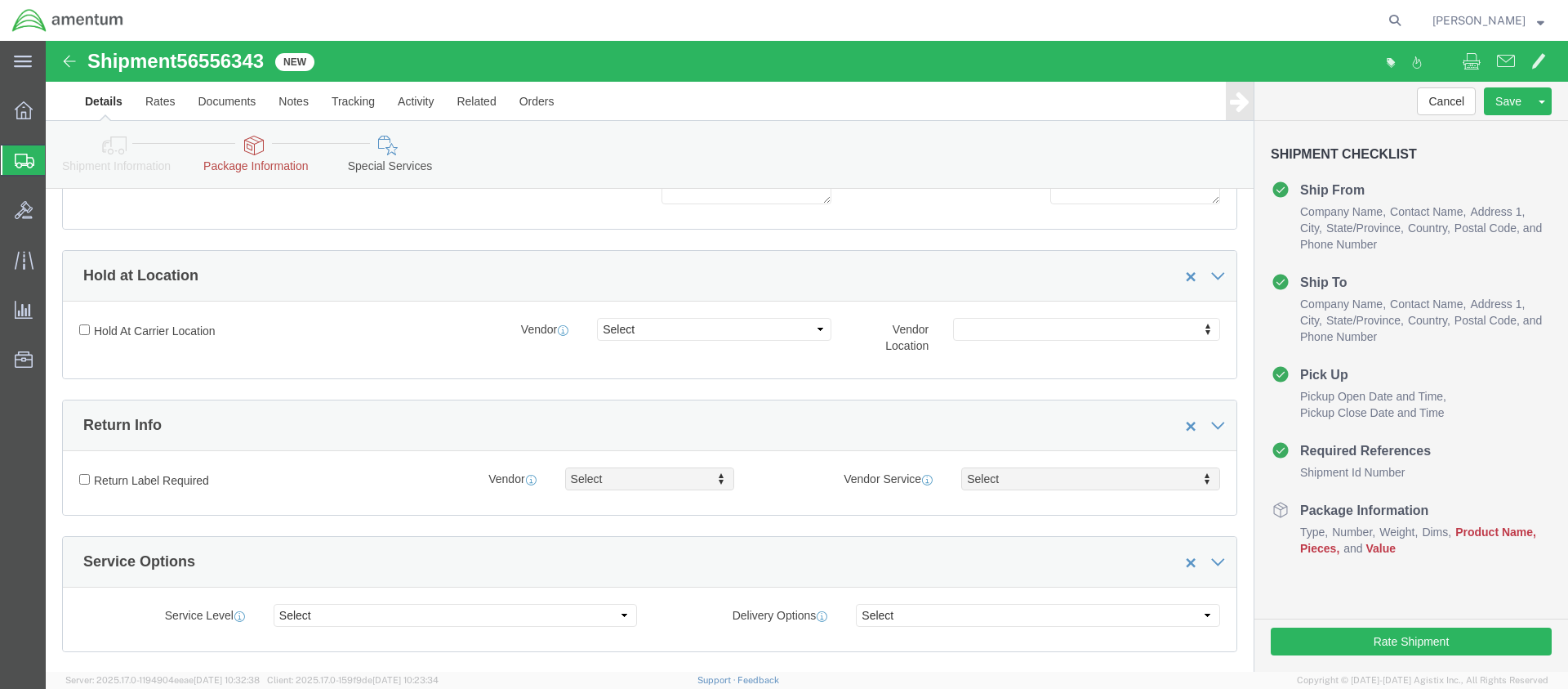
scroll to position [1590, 0]
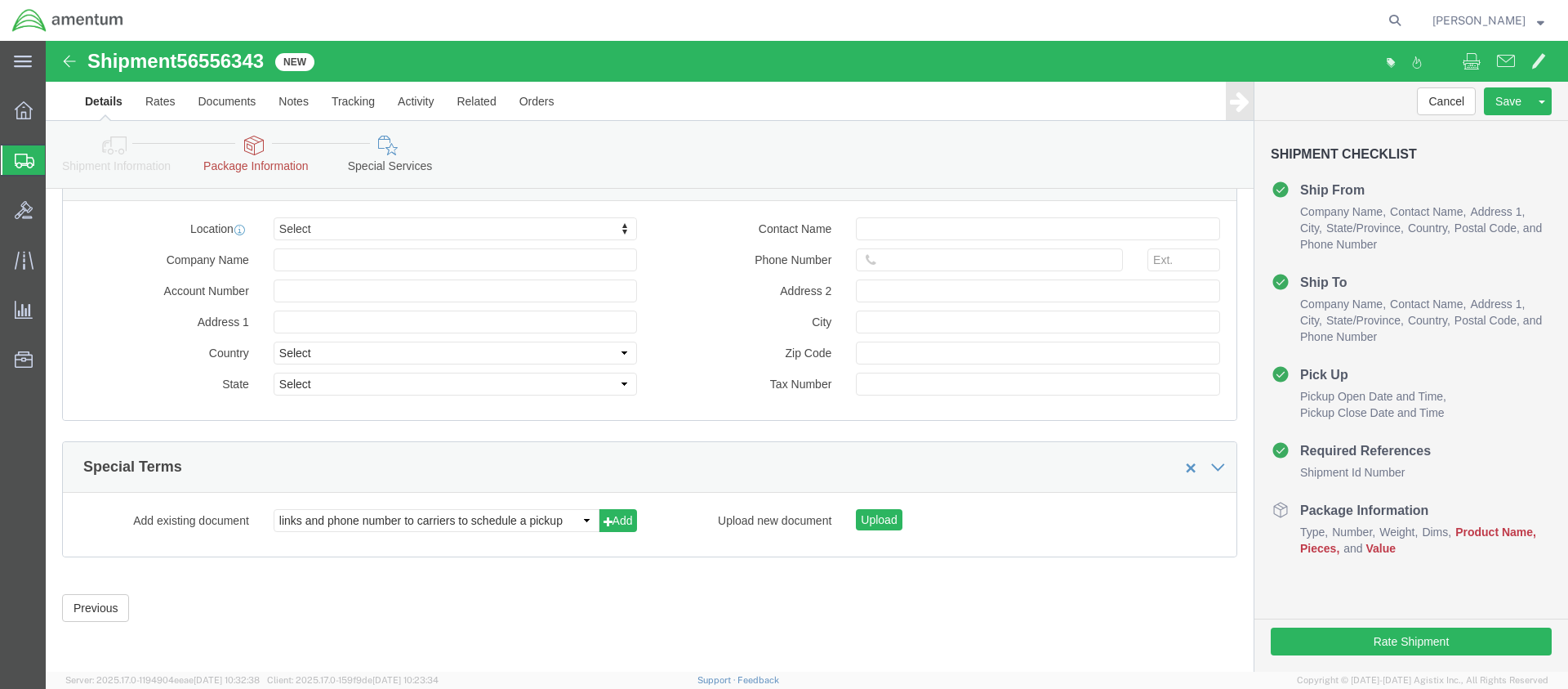
click link "Package Information"
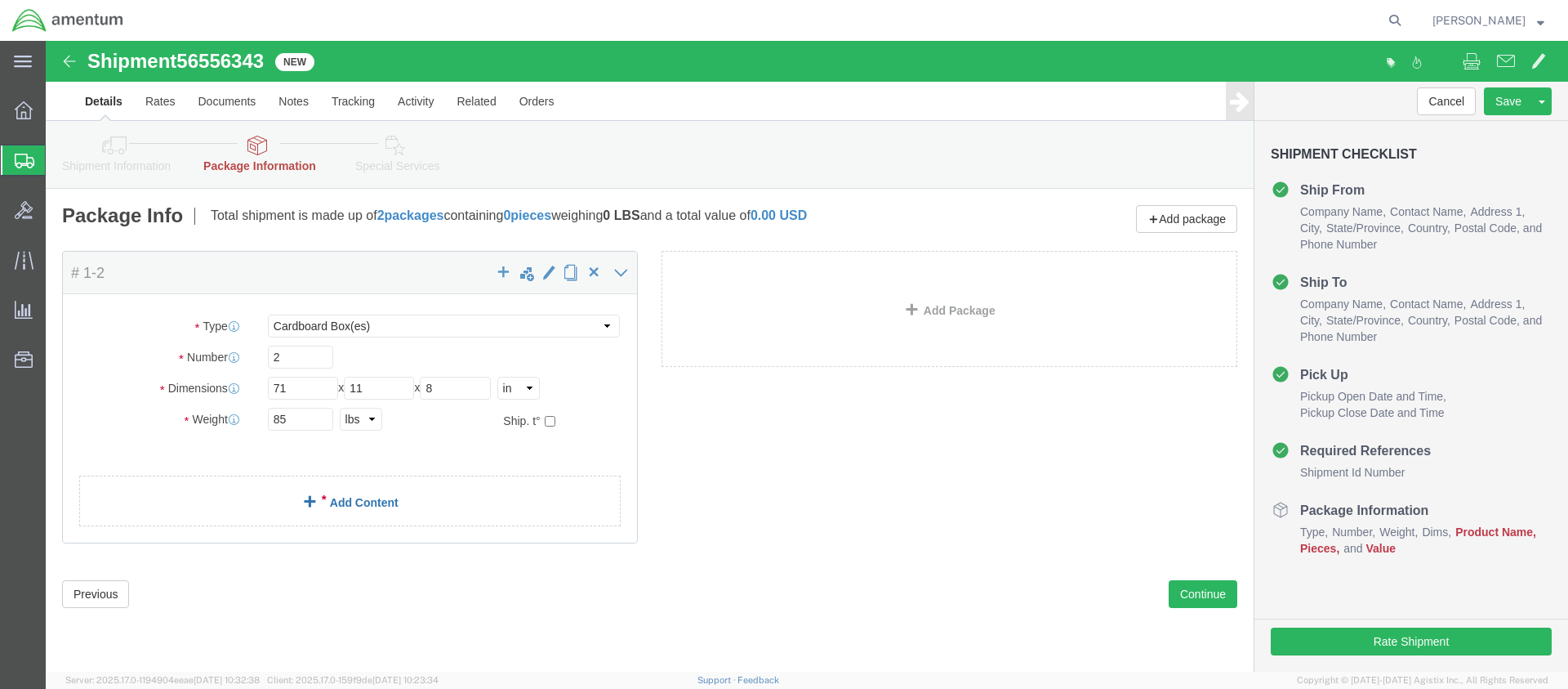
click link "Add Content"
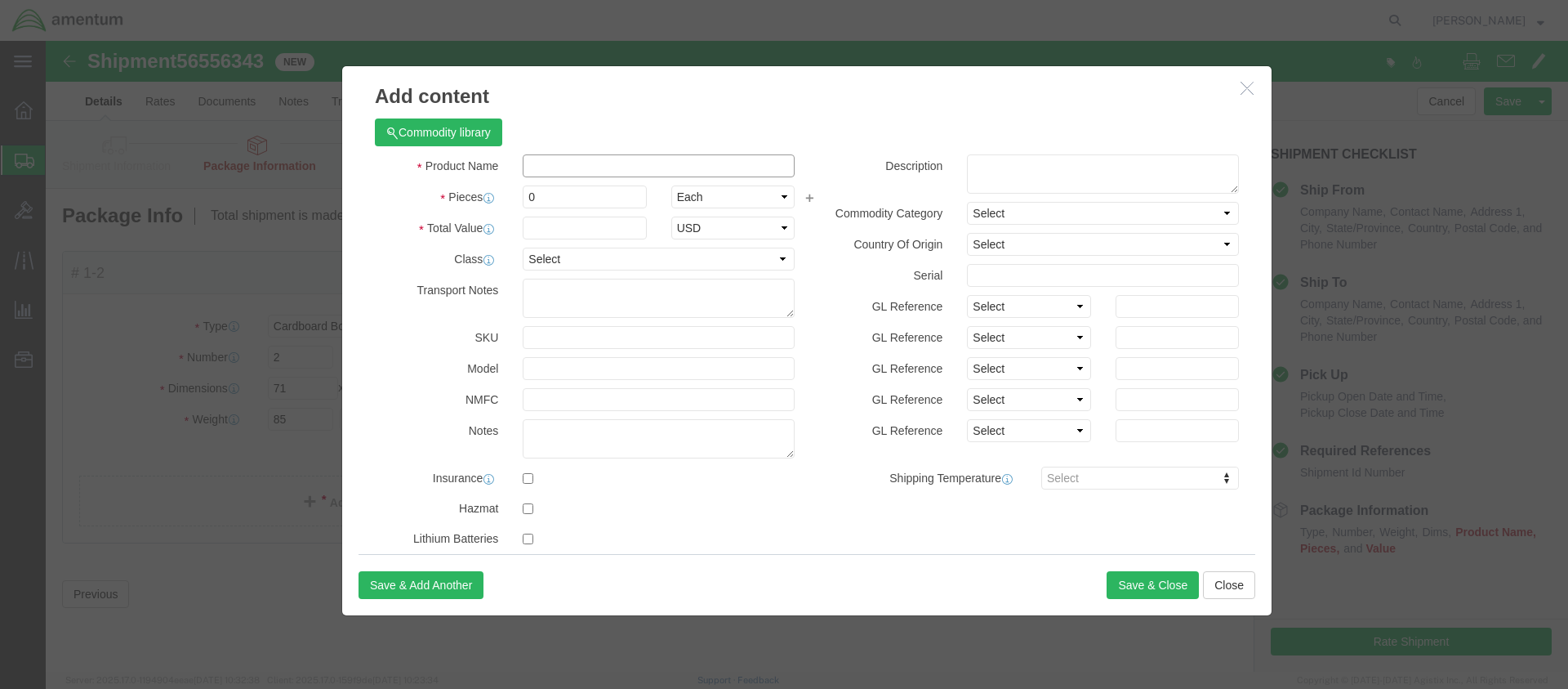
click input "text"
type input "STABILATOR COVERS"
click input "0"
type input "2"
click input "text"
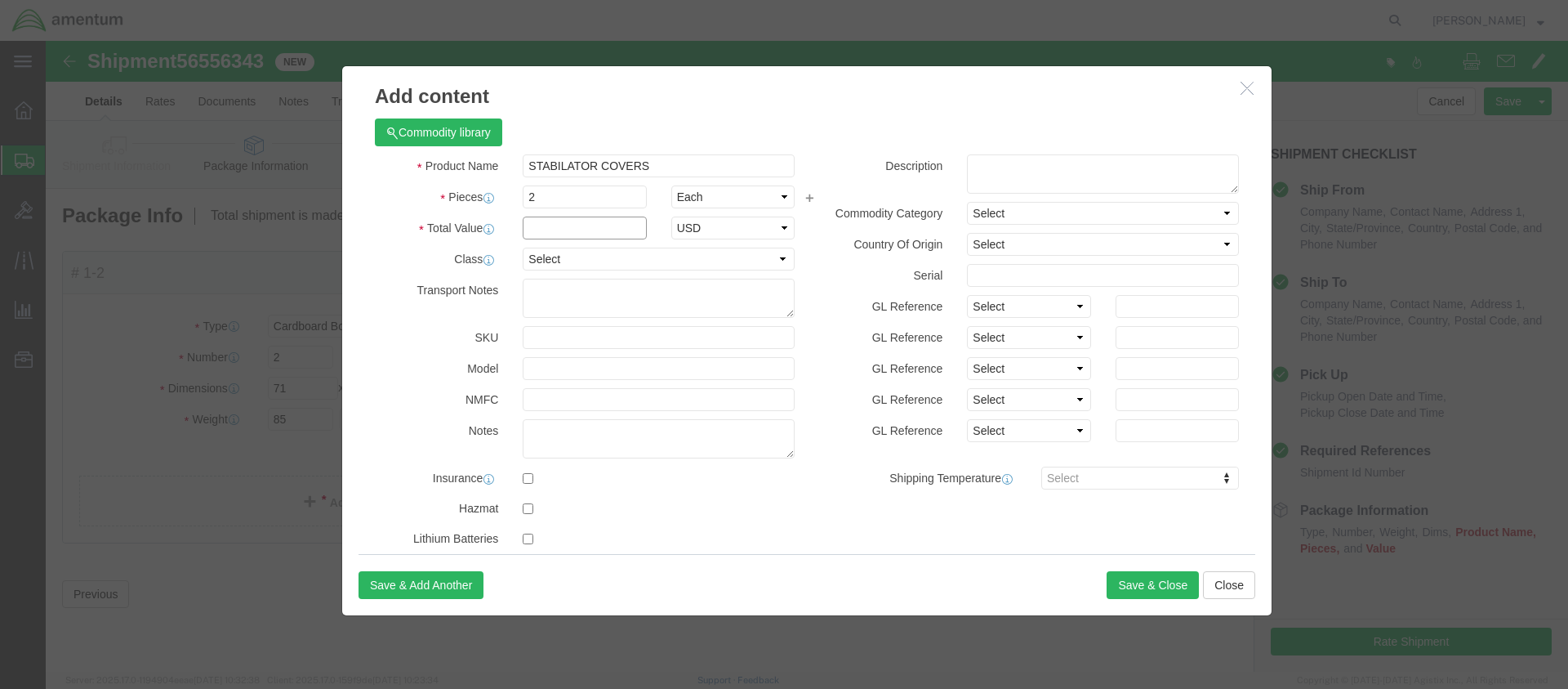
click input "text"
type input "1526.00"
select select "50"
click button "Save & Close"
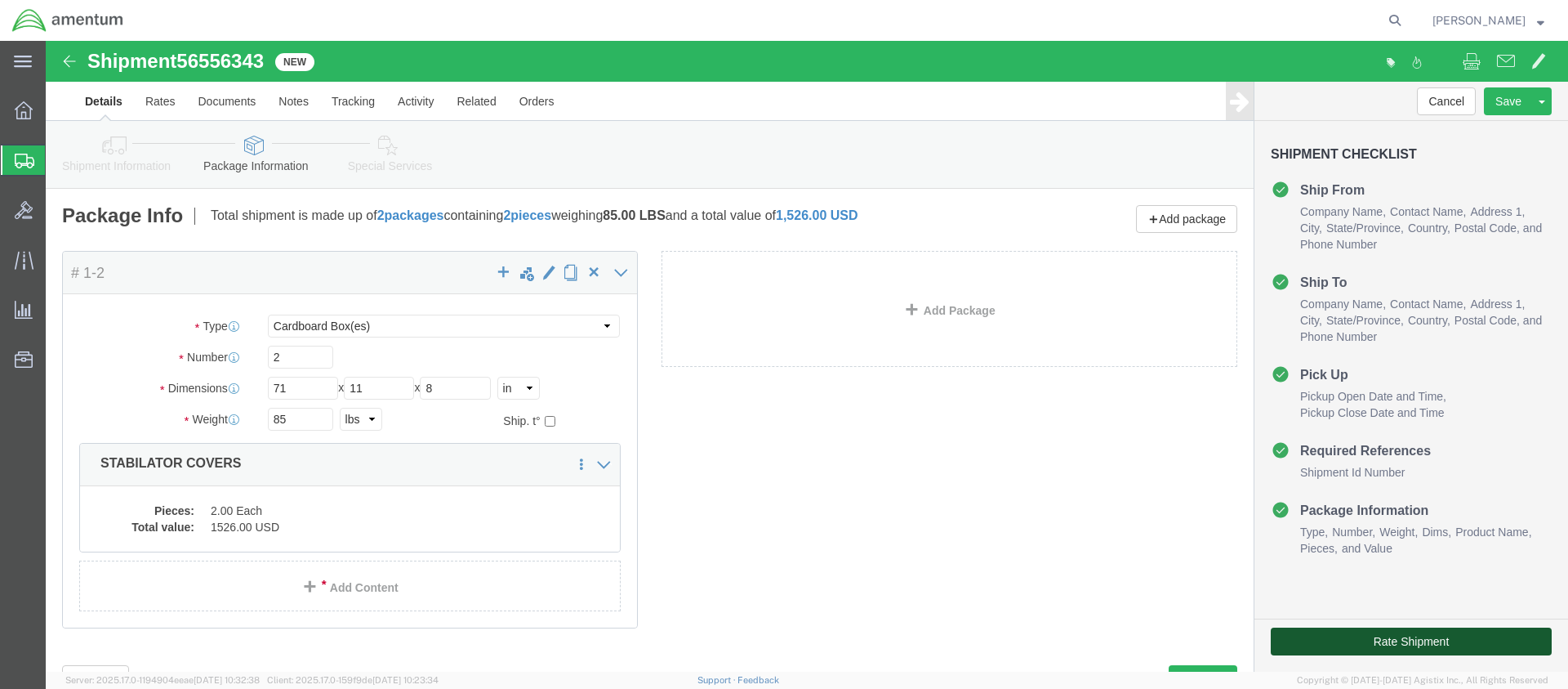
click button "Rate Shipment"
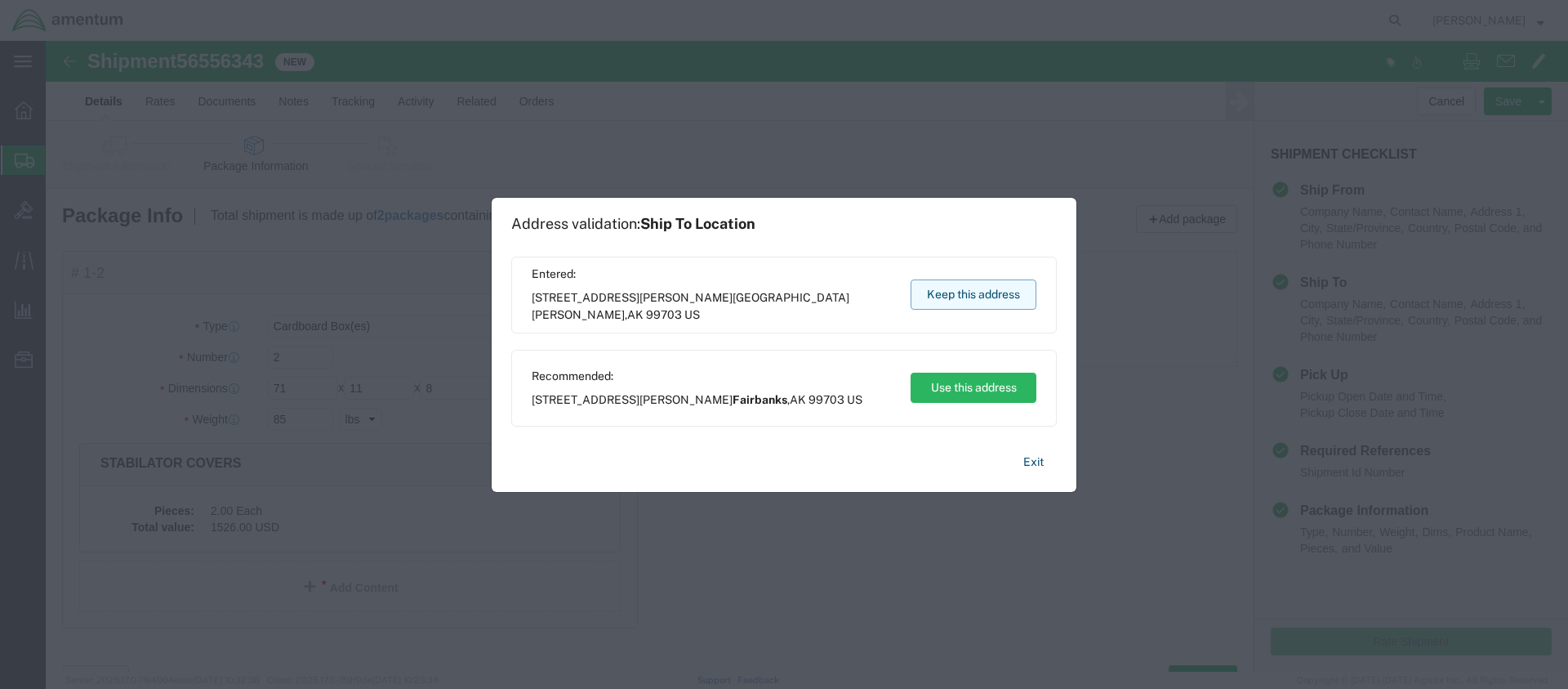
scroll to position [71, 0]
click at [983, 290] on button "Keep this address" at bounding box center [973, 294] width 126 height 30
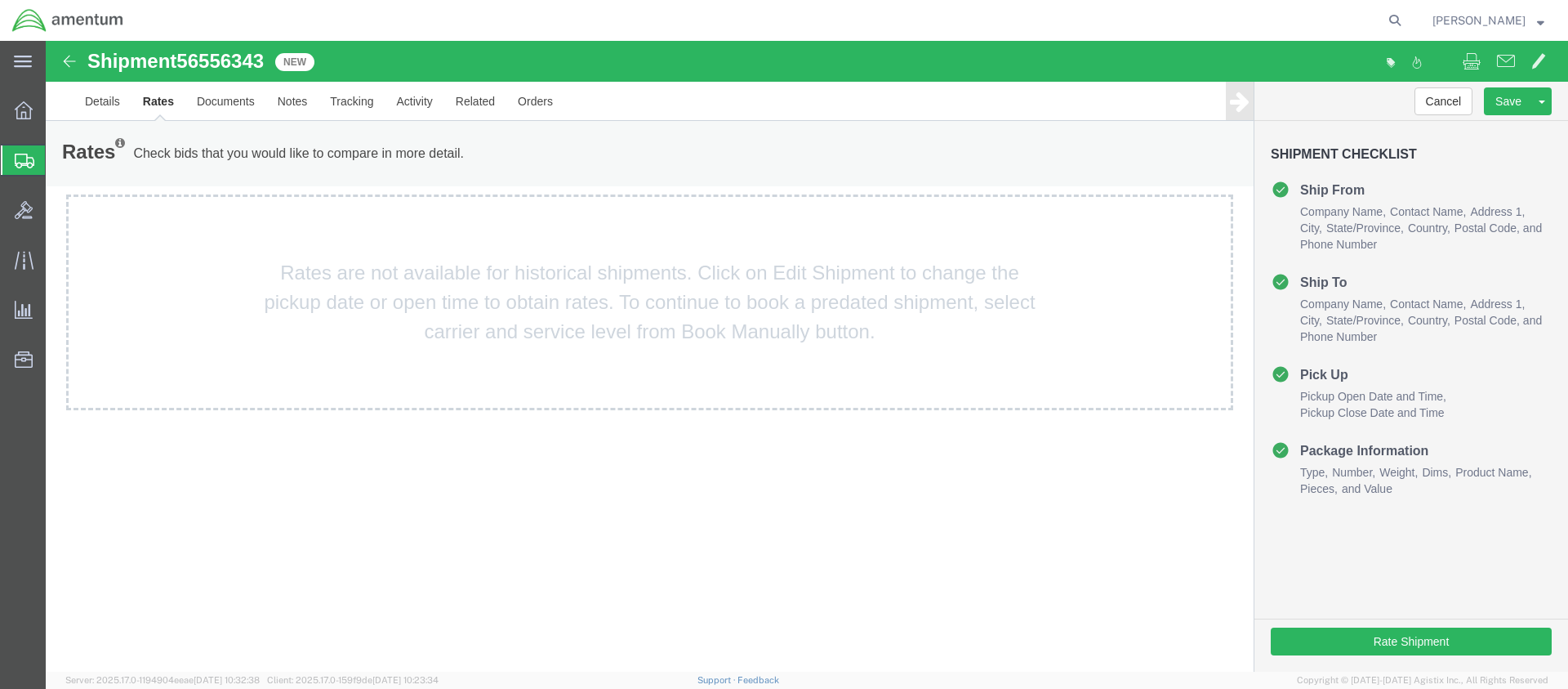
scroll to position [0, 0]
click at [104, 98] on link "Details" at bounding box center [101, 101] width 58 height 39
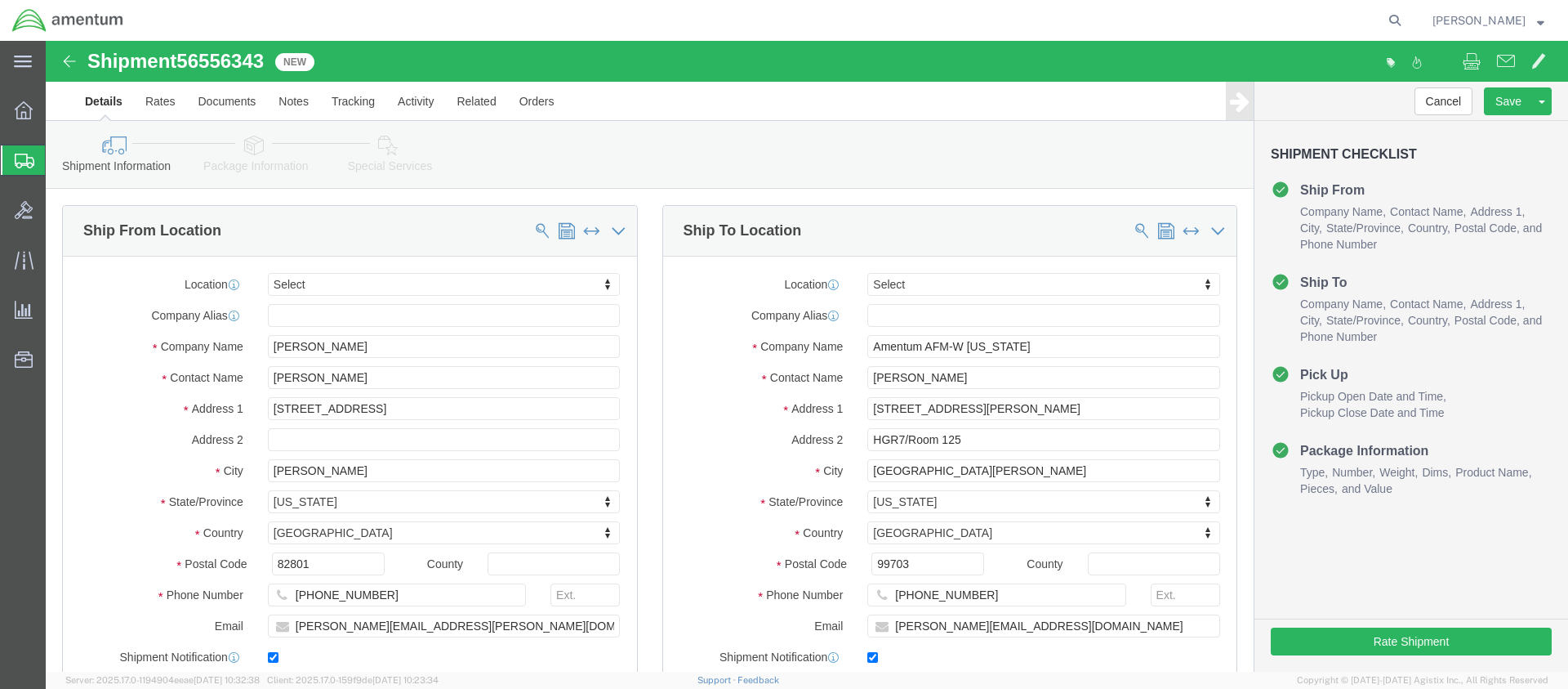
click icon
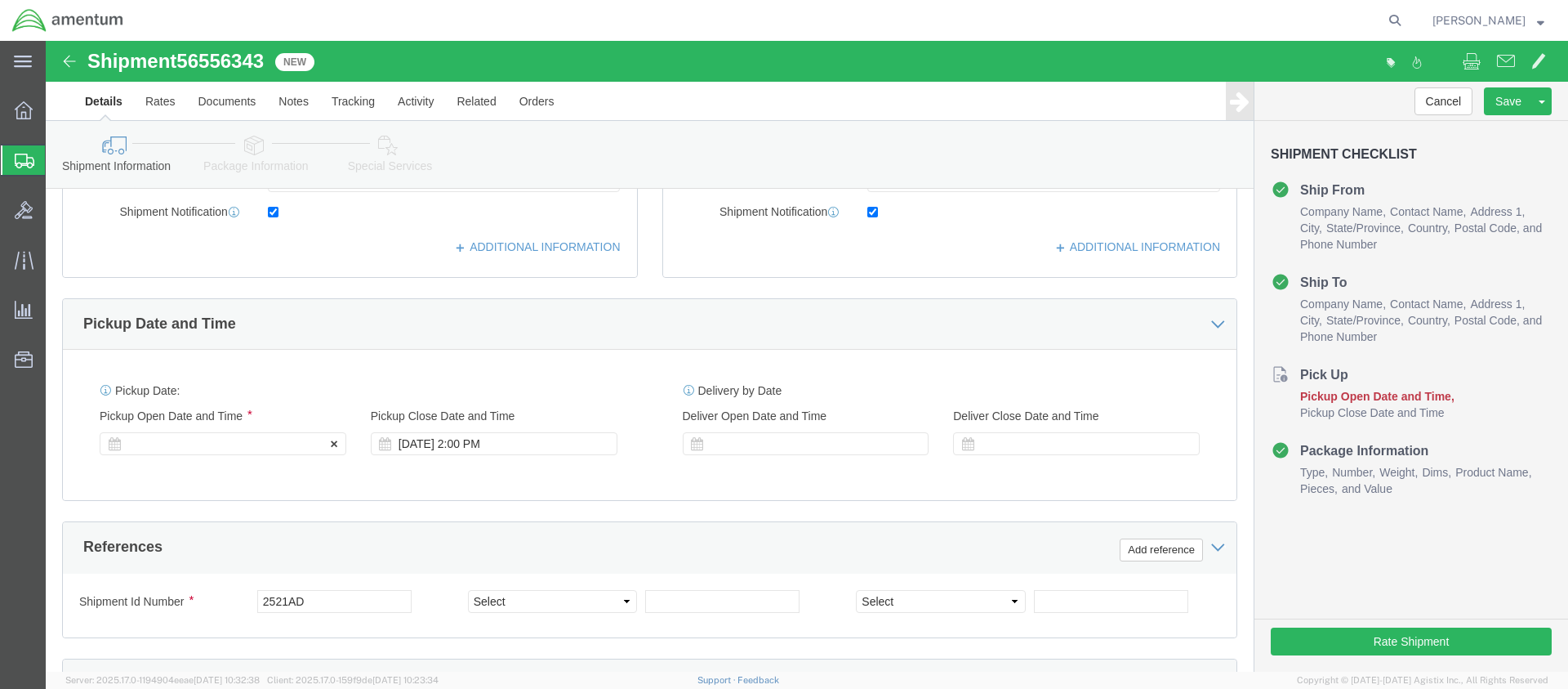
click div
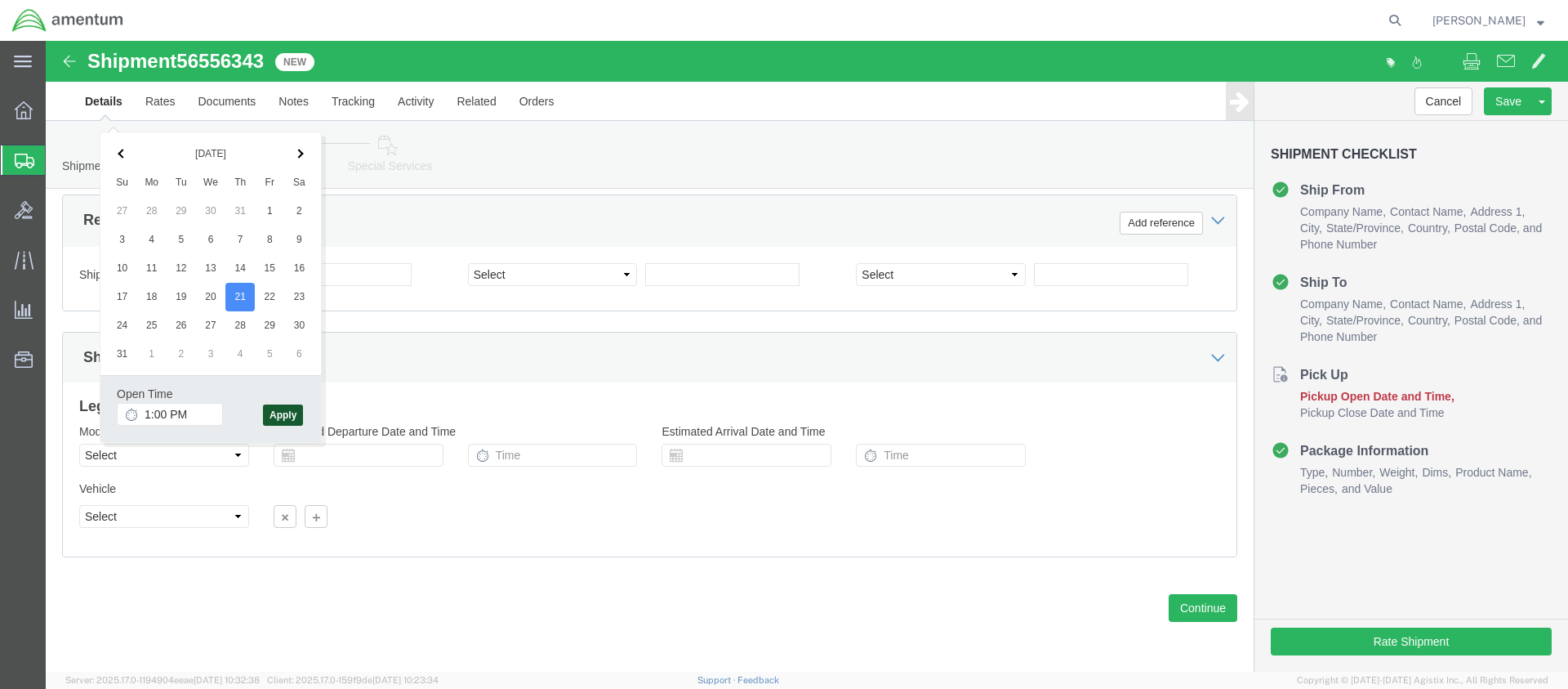
click button "Apply"
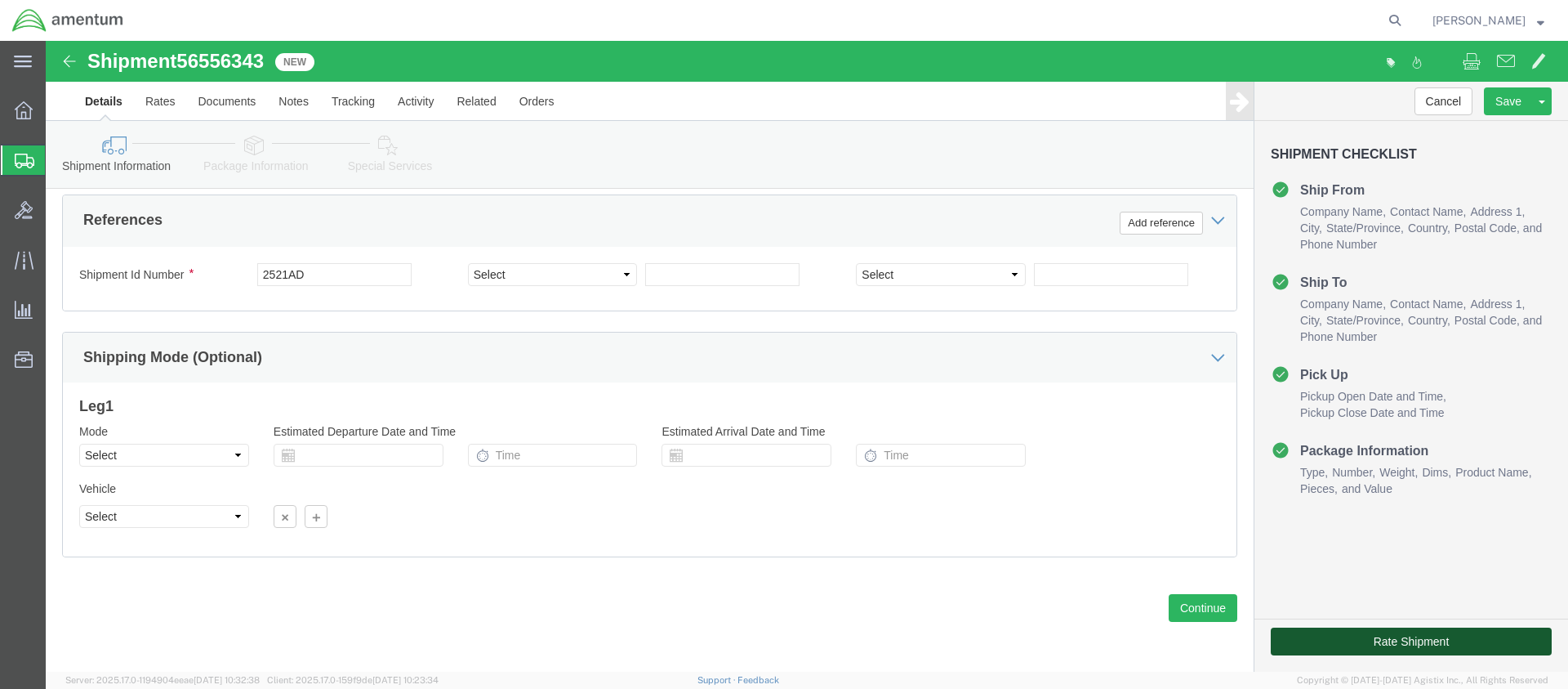
click button "Rate Shipment"
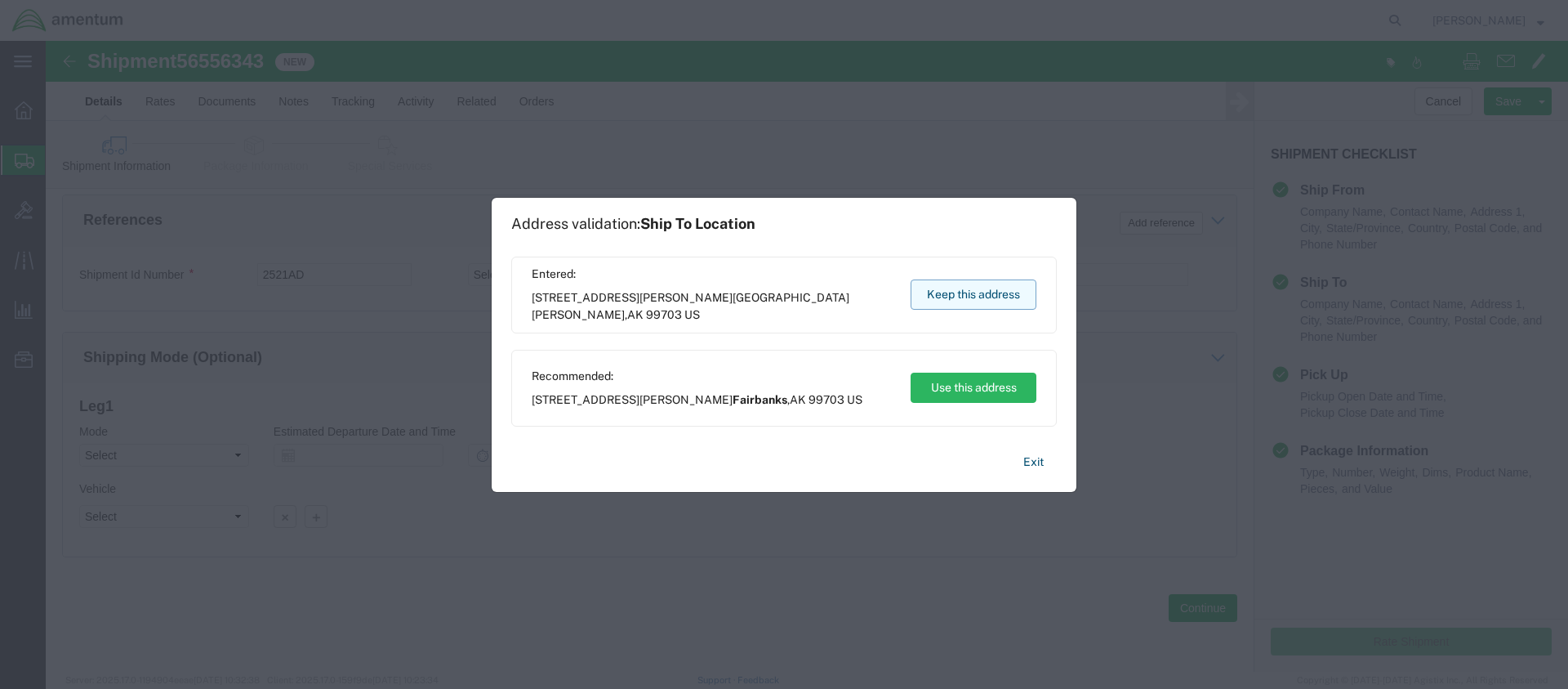
click at [956, 304] on button "Keep this address" at bounding box center [973, 294] width 126 height 30
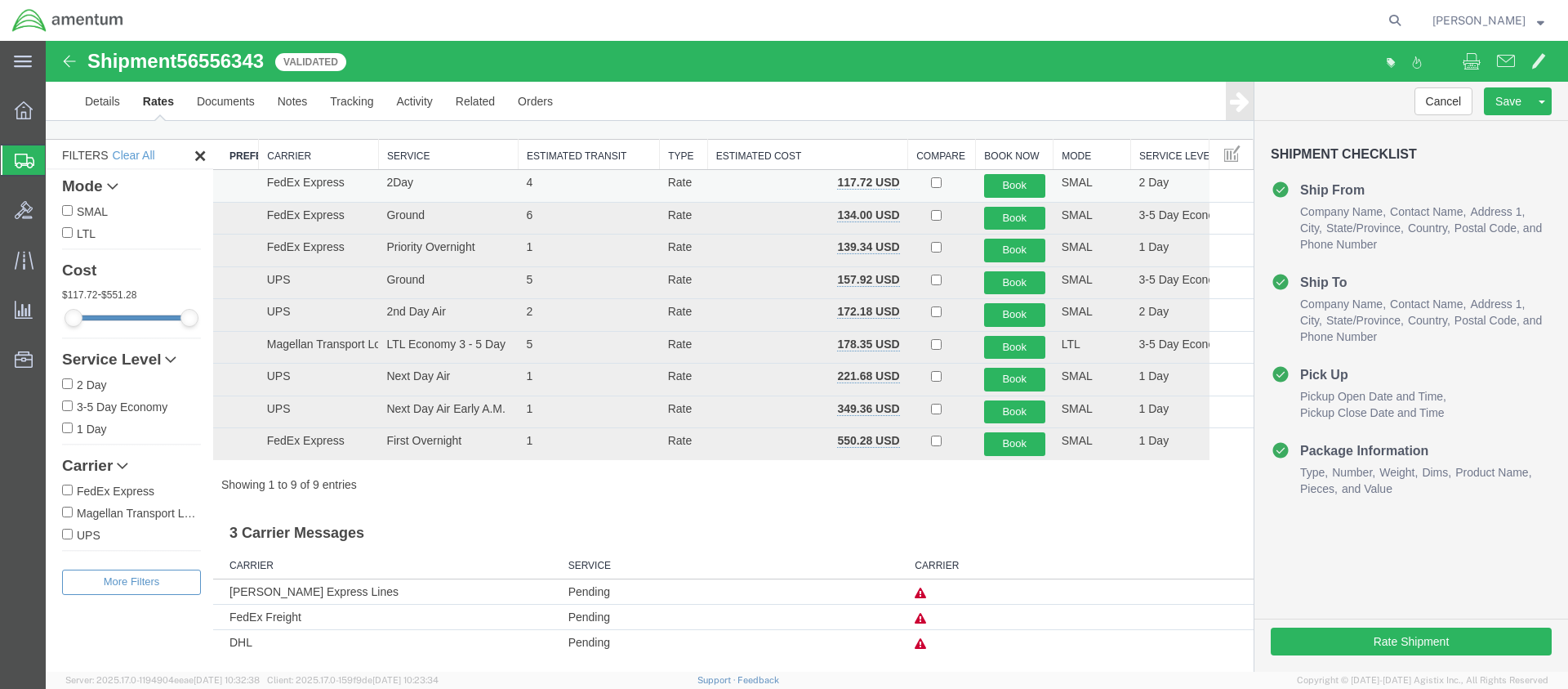
scroll to position [0, 0]
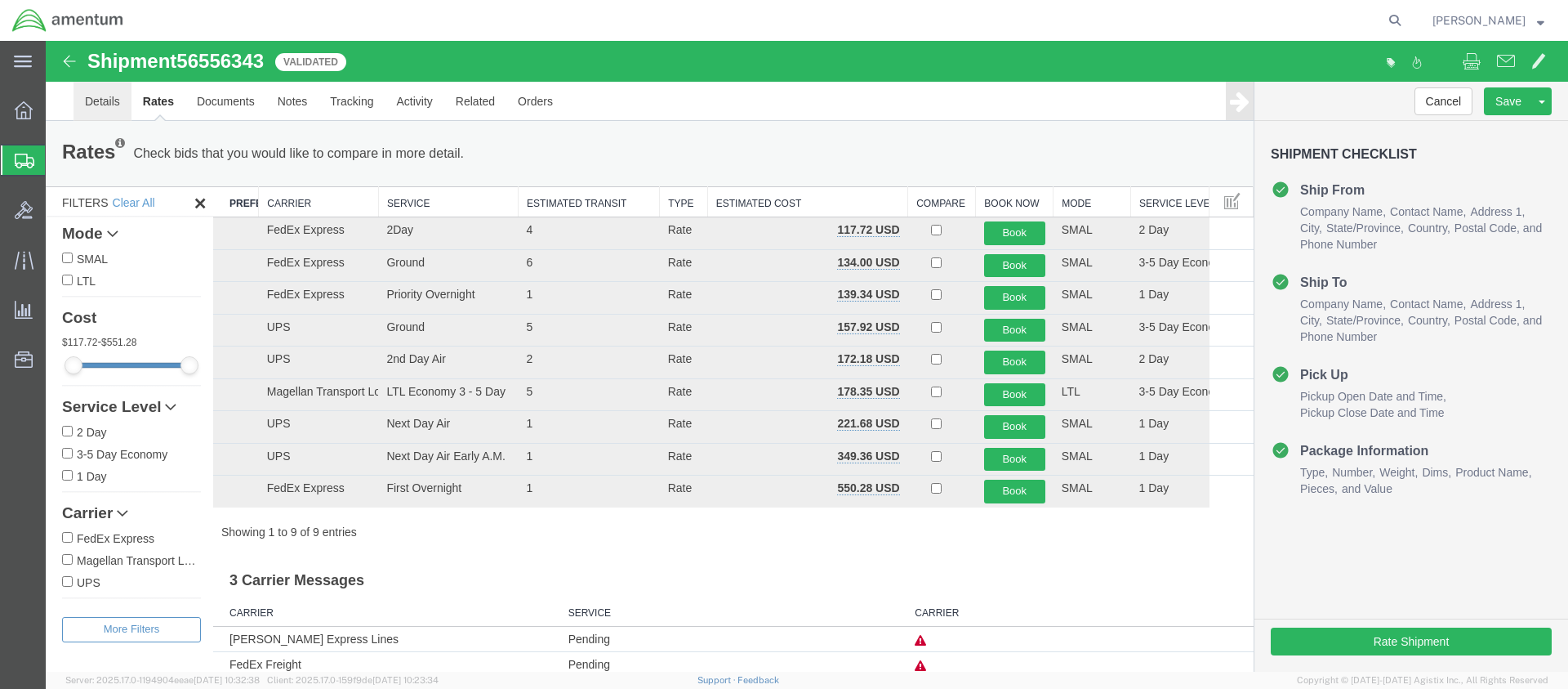
click at [101, 101] on link "Details" at bounding box center [101, 101] width 58 height 39
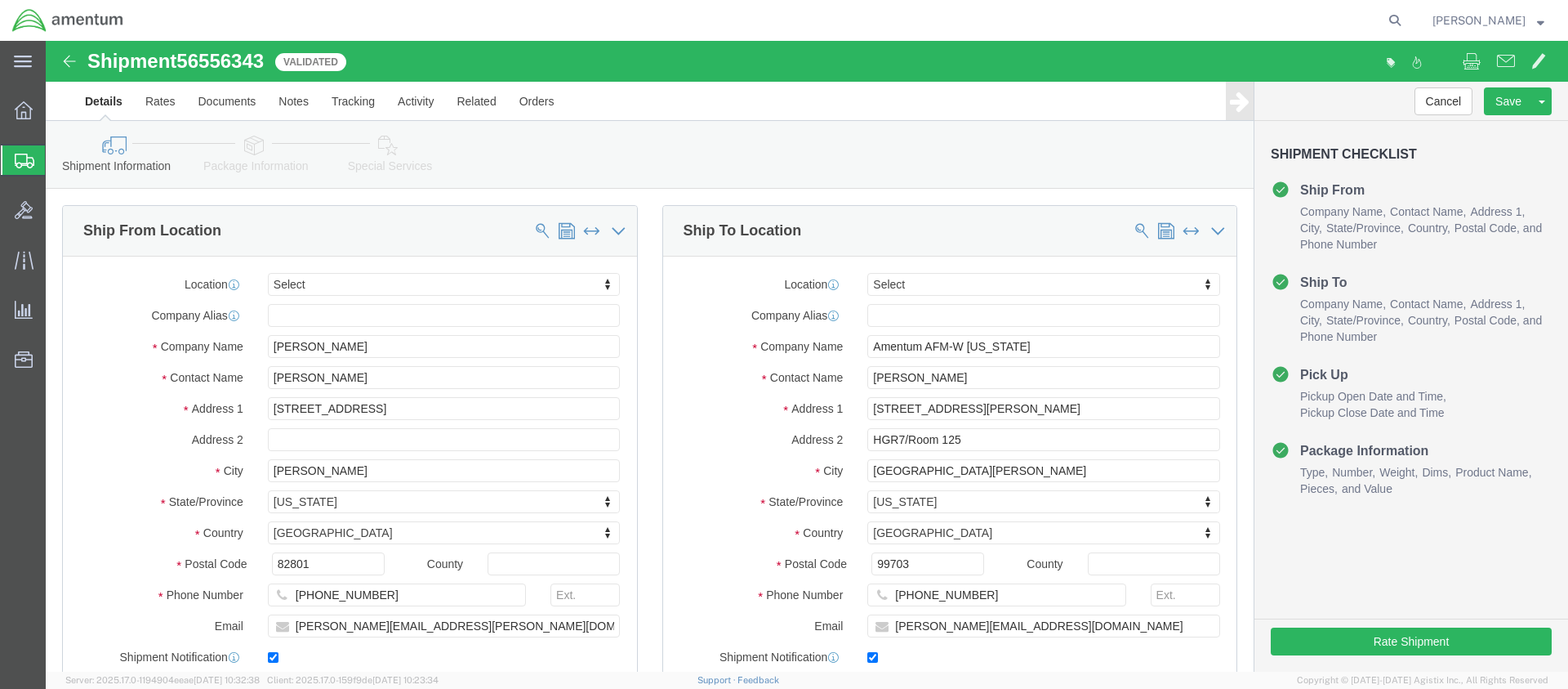
scroll to position [694, 0]
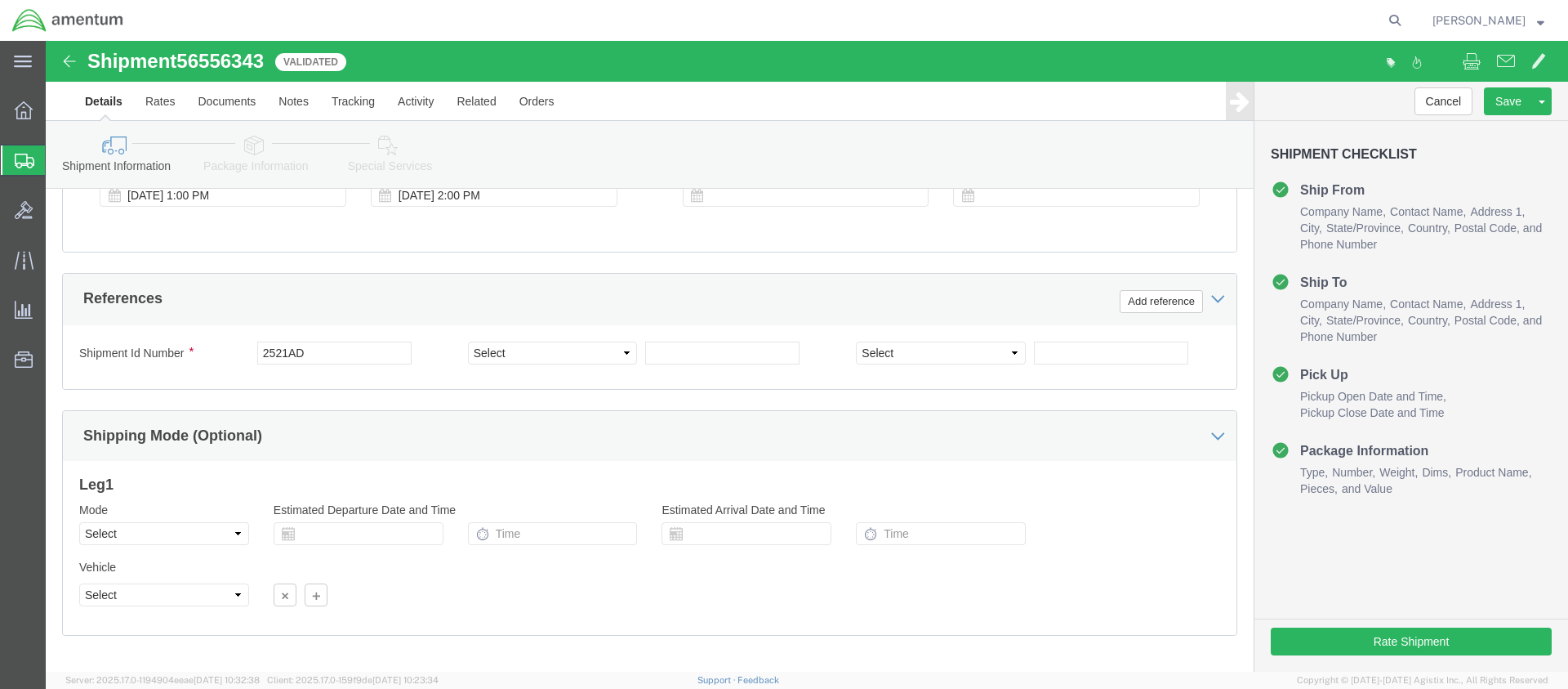
click icon
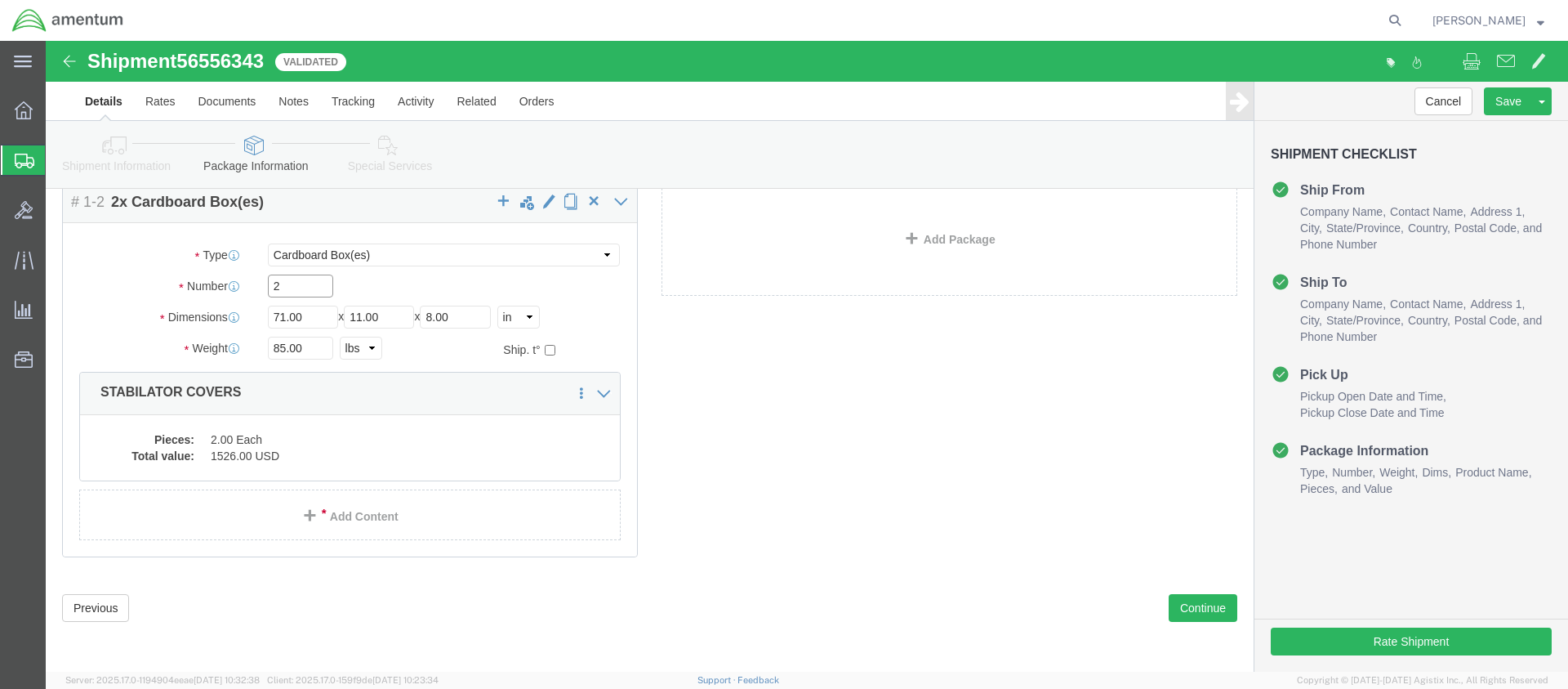
drag, startPoint x: 252, startPoint y: 322, endPoint x: 183, endPoint y: 322, distance: 69.0
click div "Number 2"
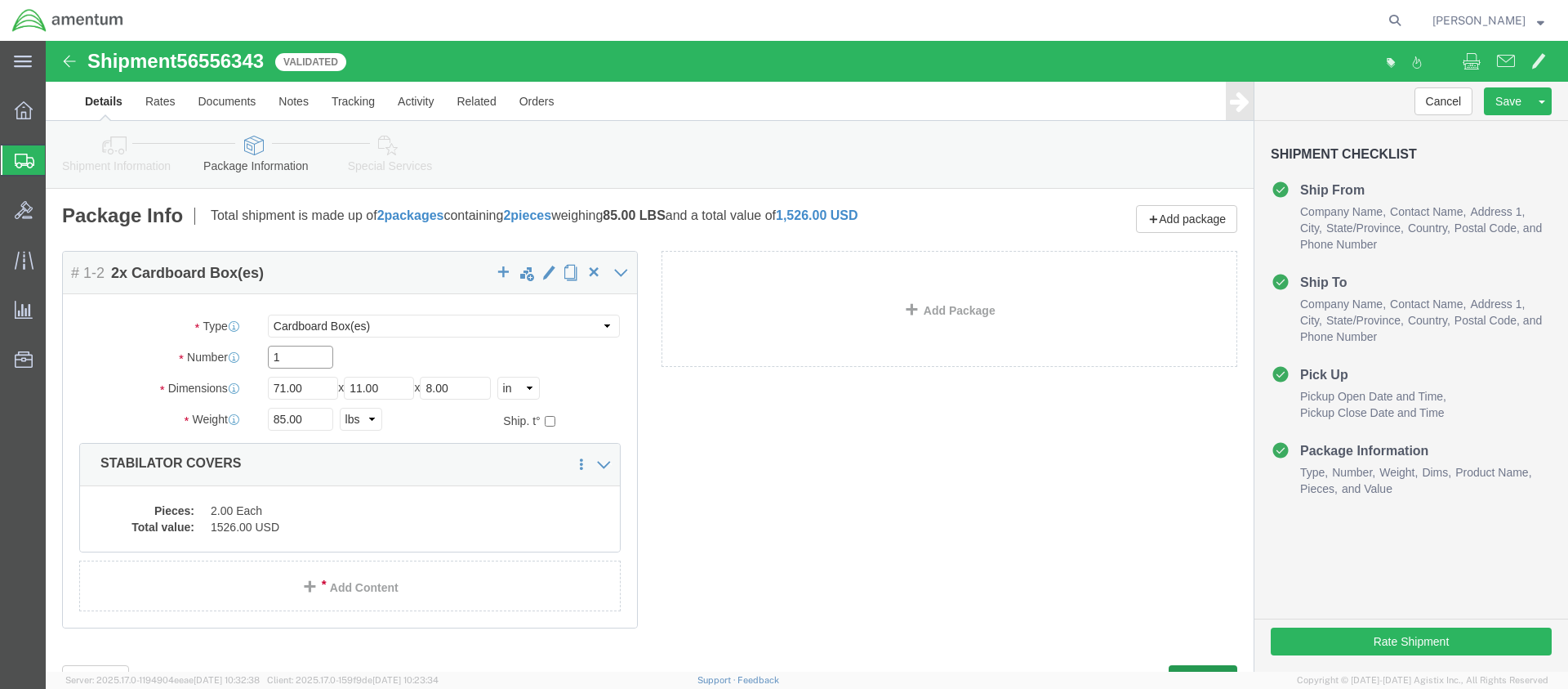
type input "1"
click button "Continue"
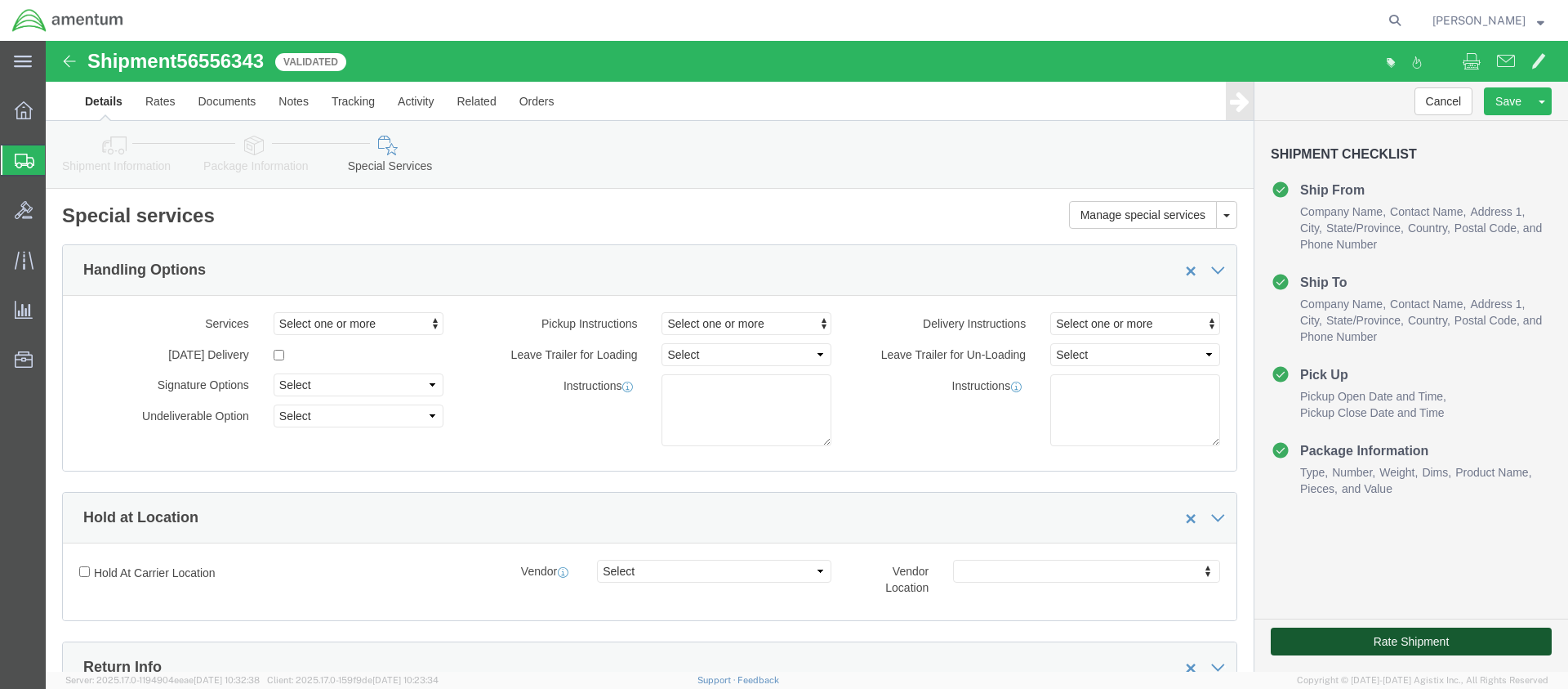
click button "Rate Shipment"
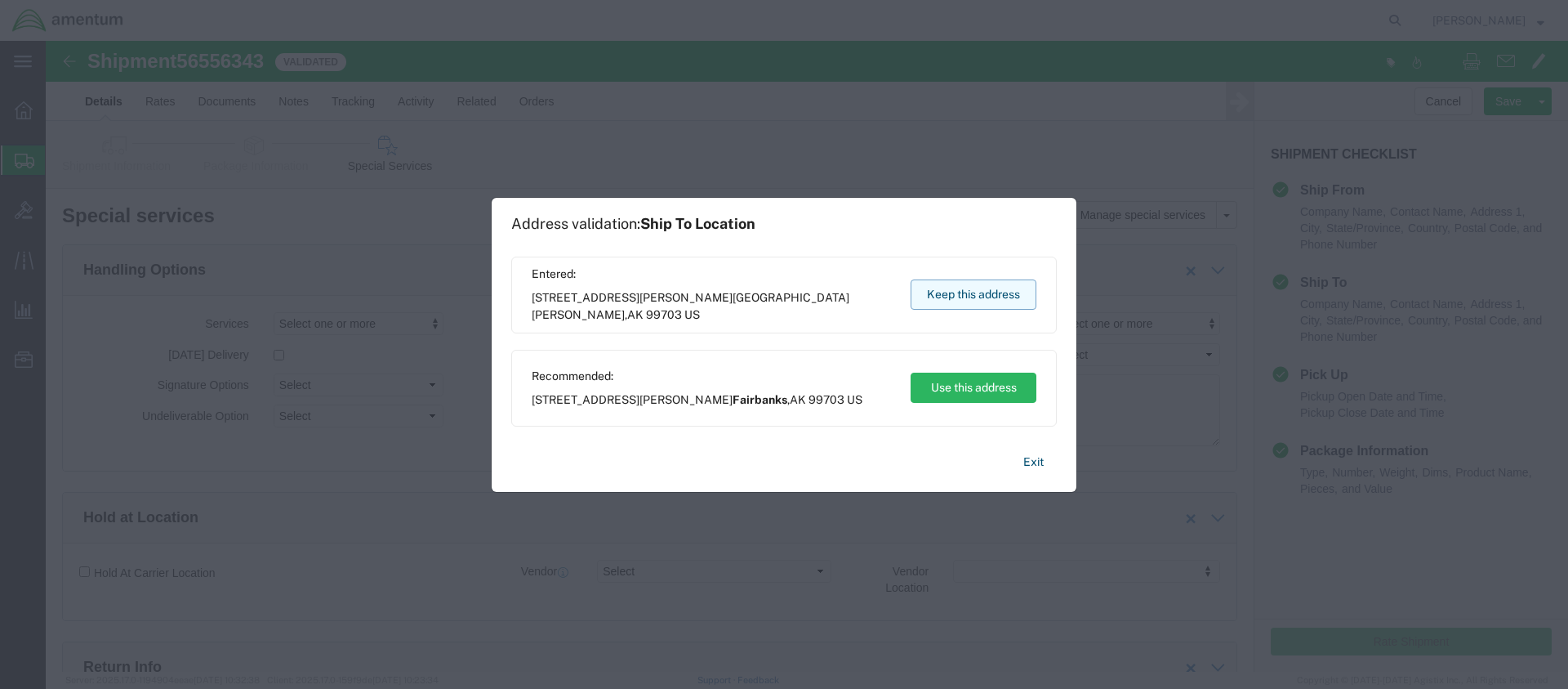
click at [966, 302] on button "Keep this address" at bounding box center [973, 294] width 126 height 30
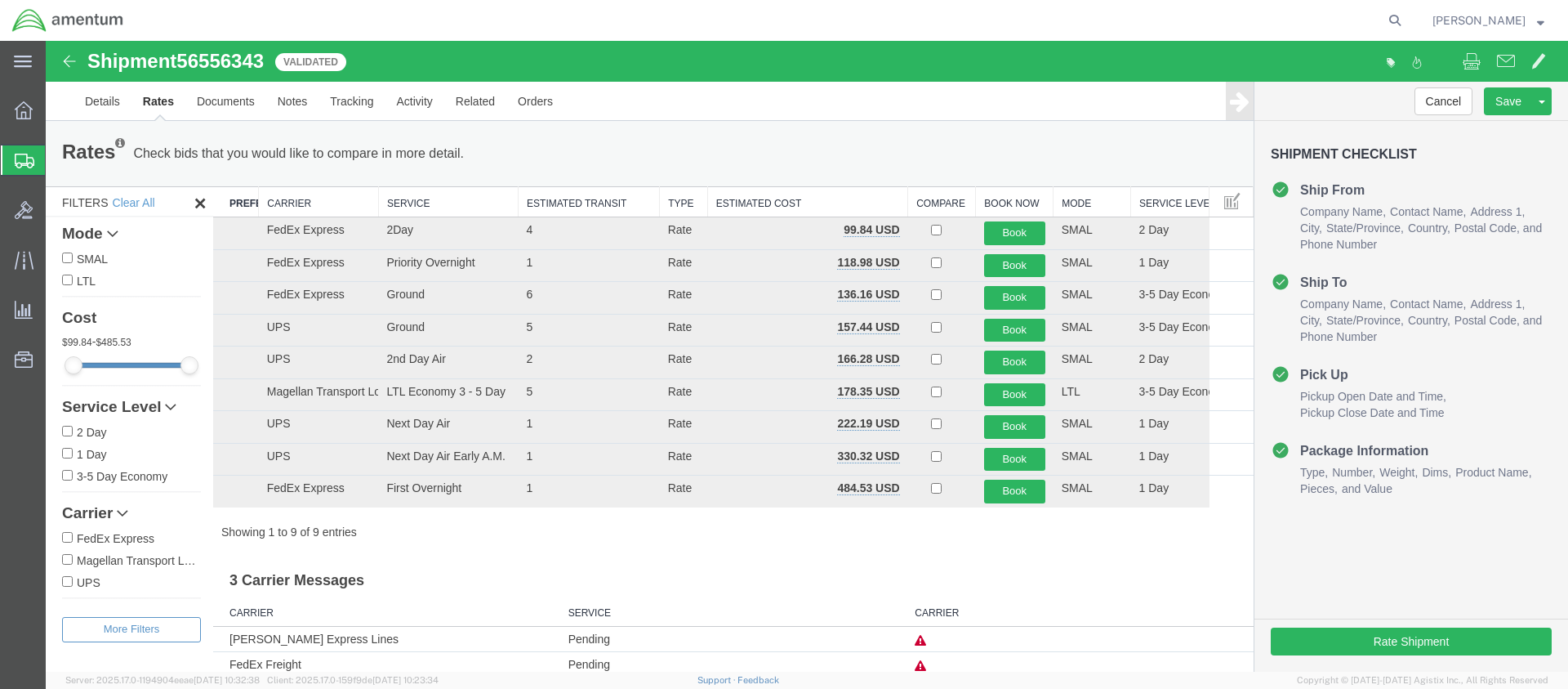
click at [58, 159] on span "Shipments" at bounding box center [51, 160] width 13 height 33
